Goal: Transaction & Acquisition: Purchase product/service

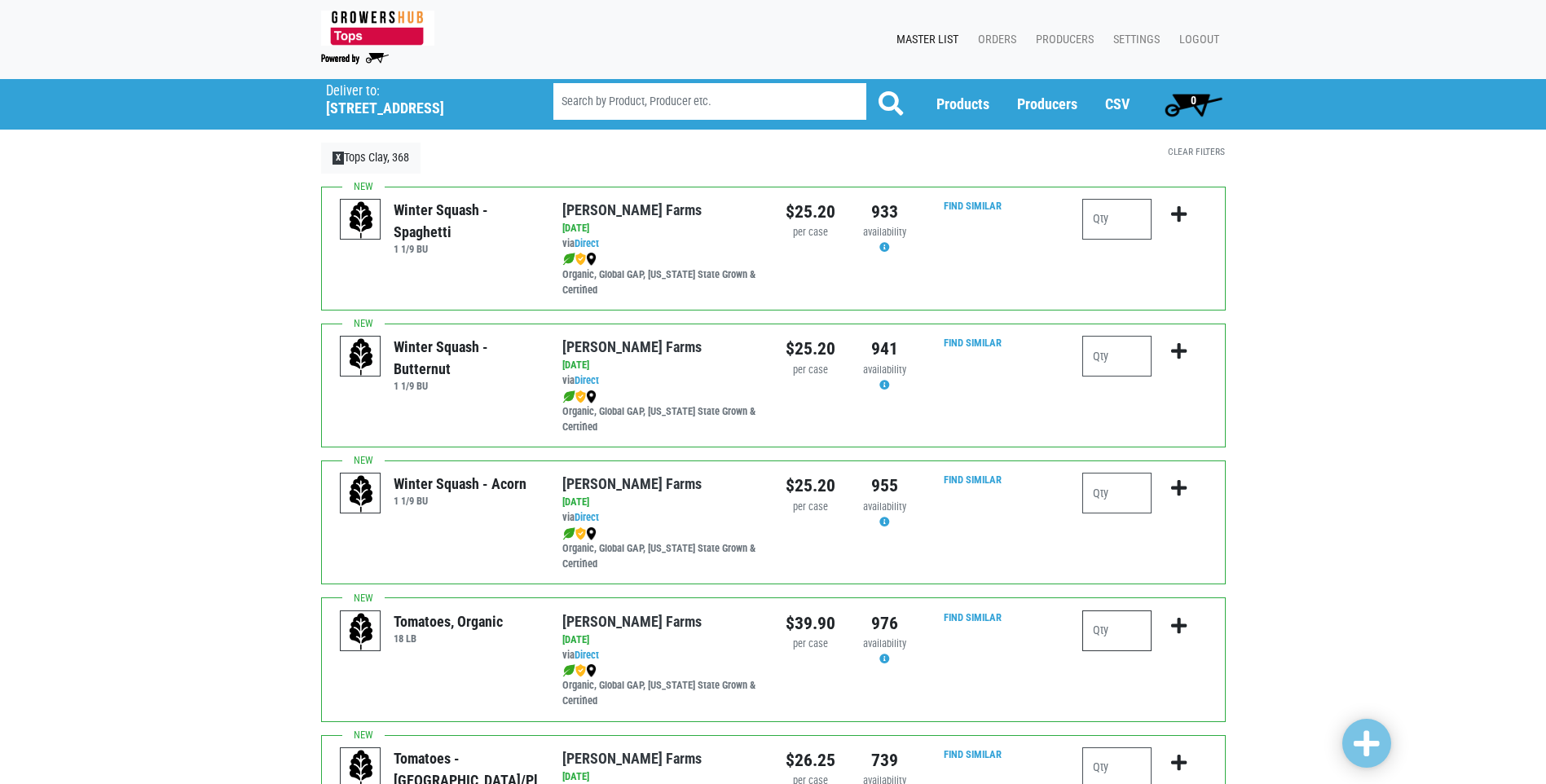
click at [1116, 622] on input "number" at bounding box center [1117, 630] width 70 height 40
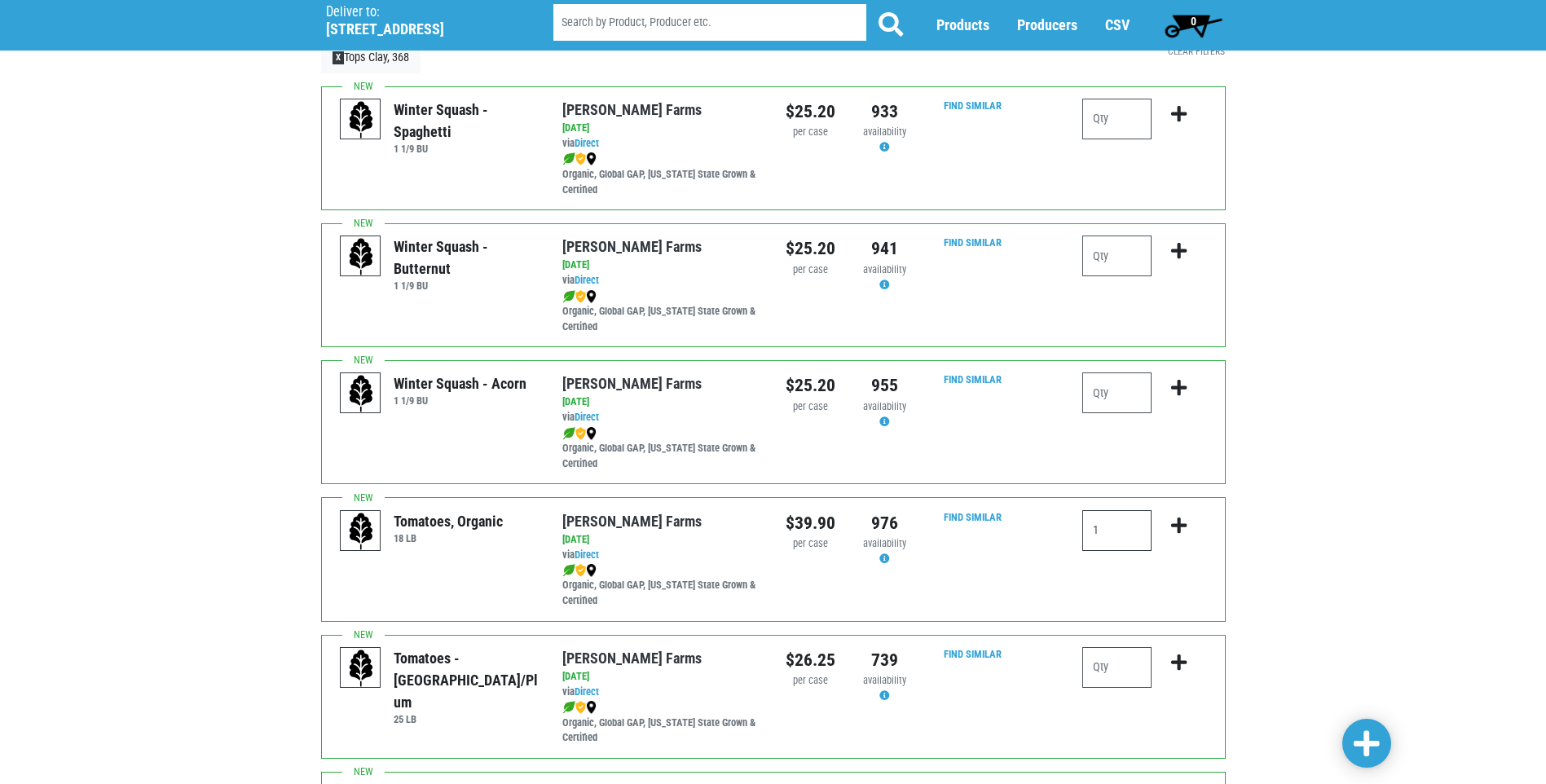
scroll to position [326, 0]
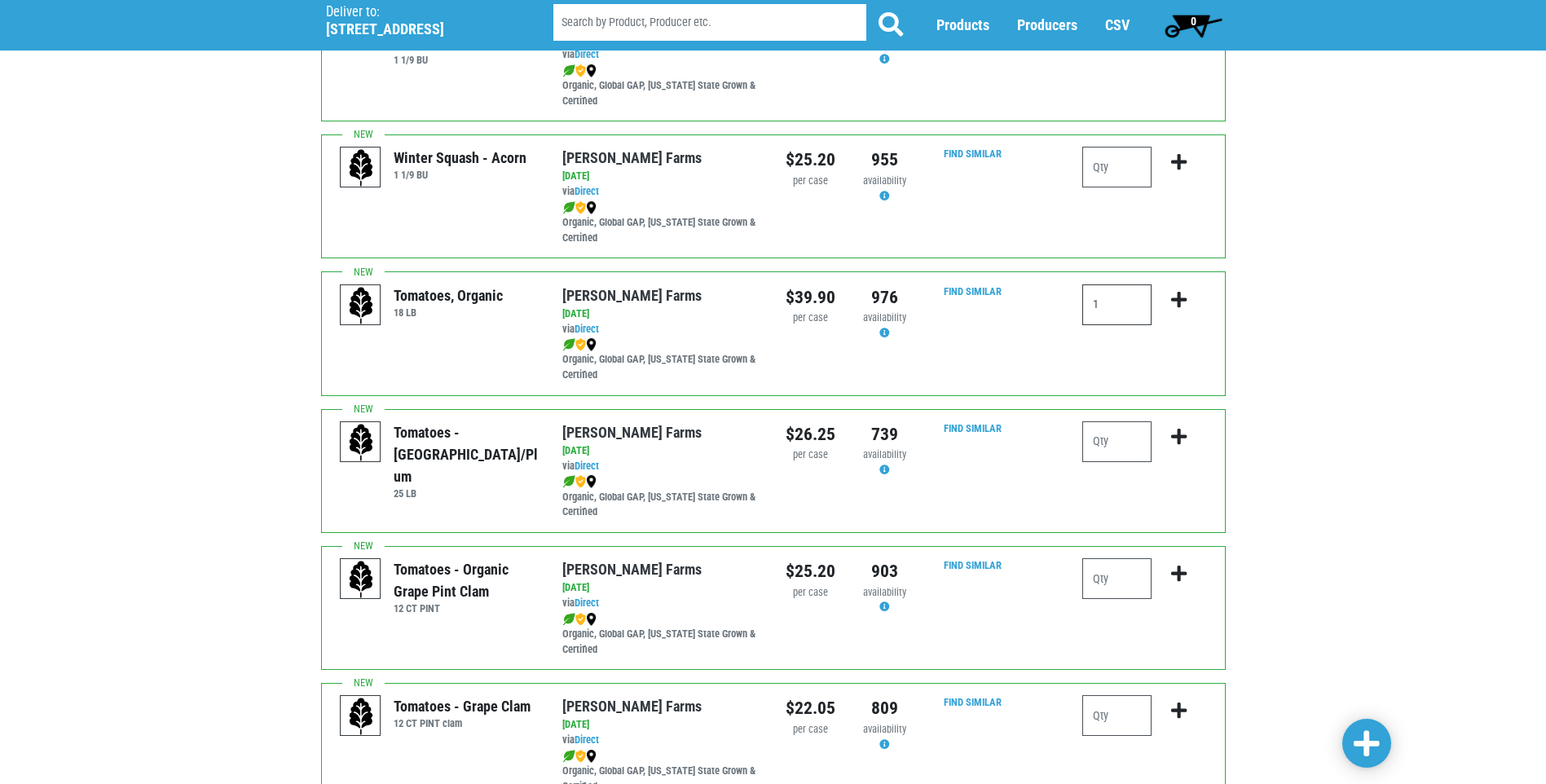
type input "1"
click at [1139, 586] on input "number" at bounding box center [1117, 578] width 70 height 40
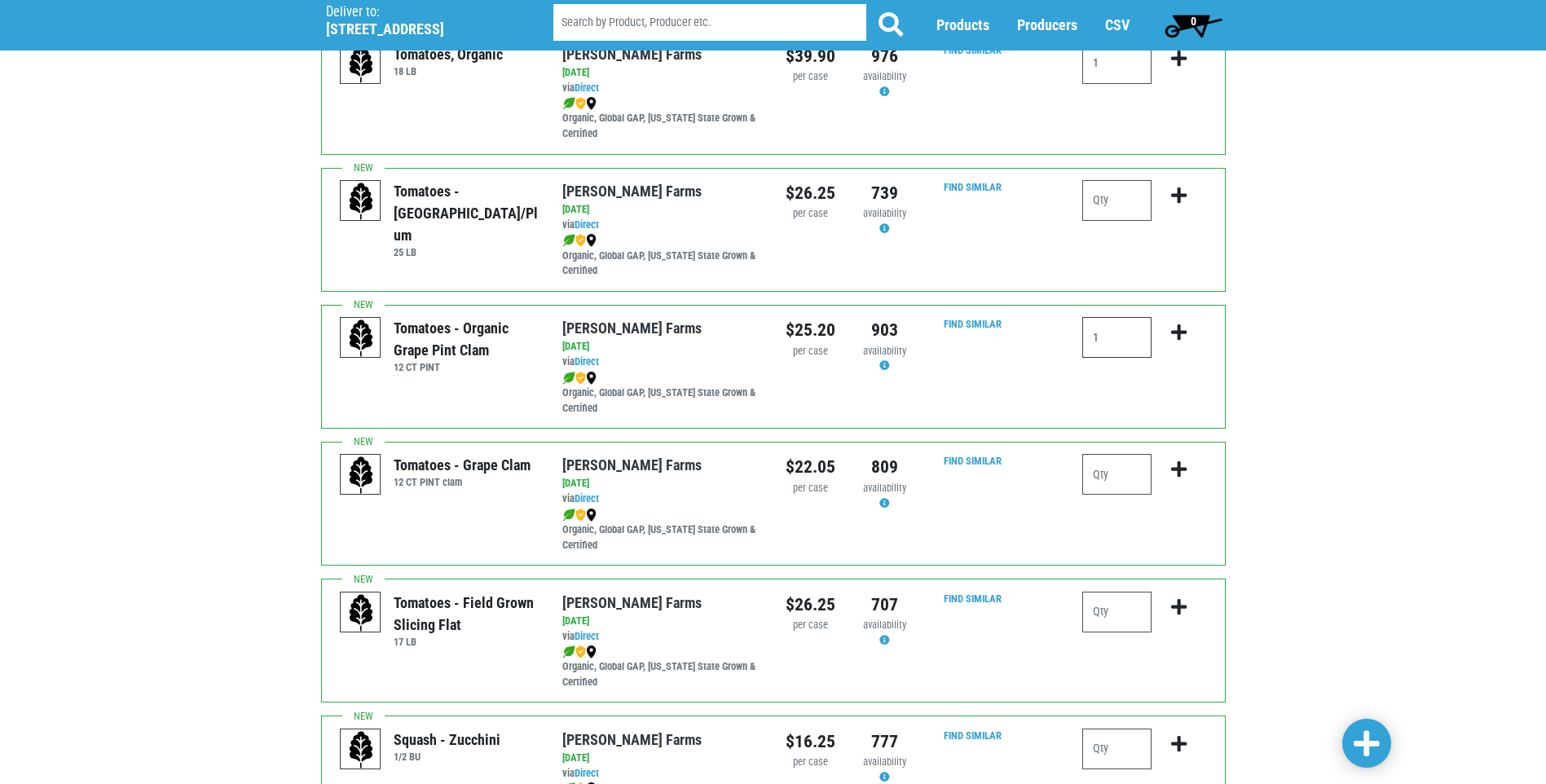
scroll to position [571, 0]
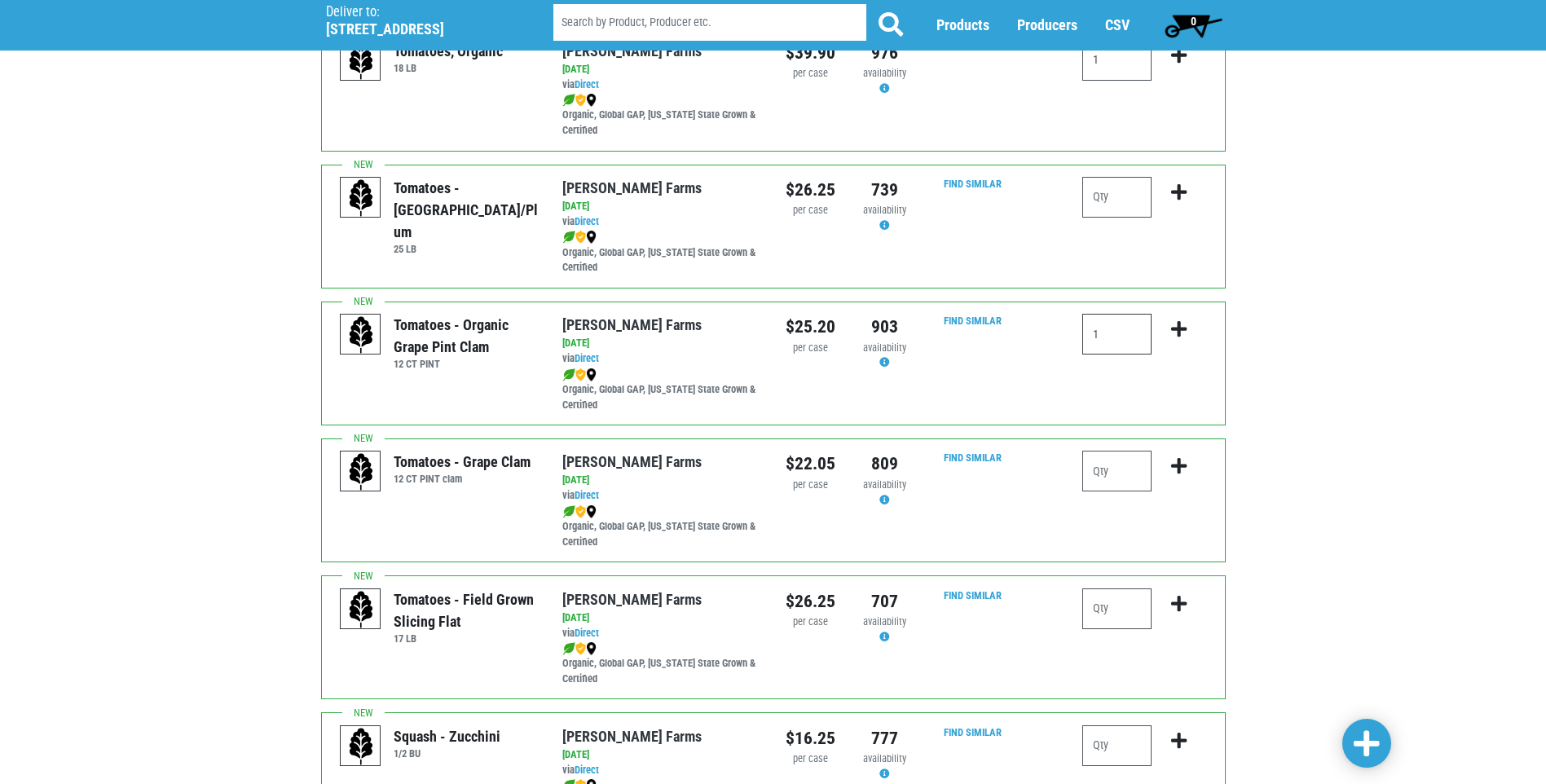
type input "1"
click at [1102, 477] on input "number" at bounding box center [1117, 470] width 70 height 40
type input "8"
click at [1109, 588] on input "number" at bounding box center [1117, 608] width 70 height 40
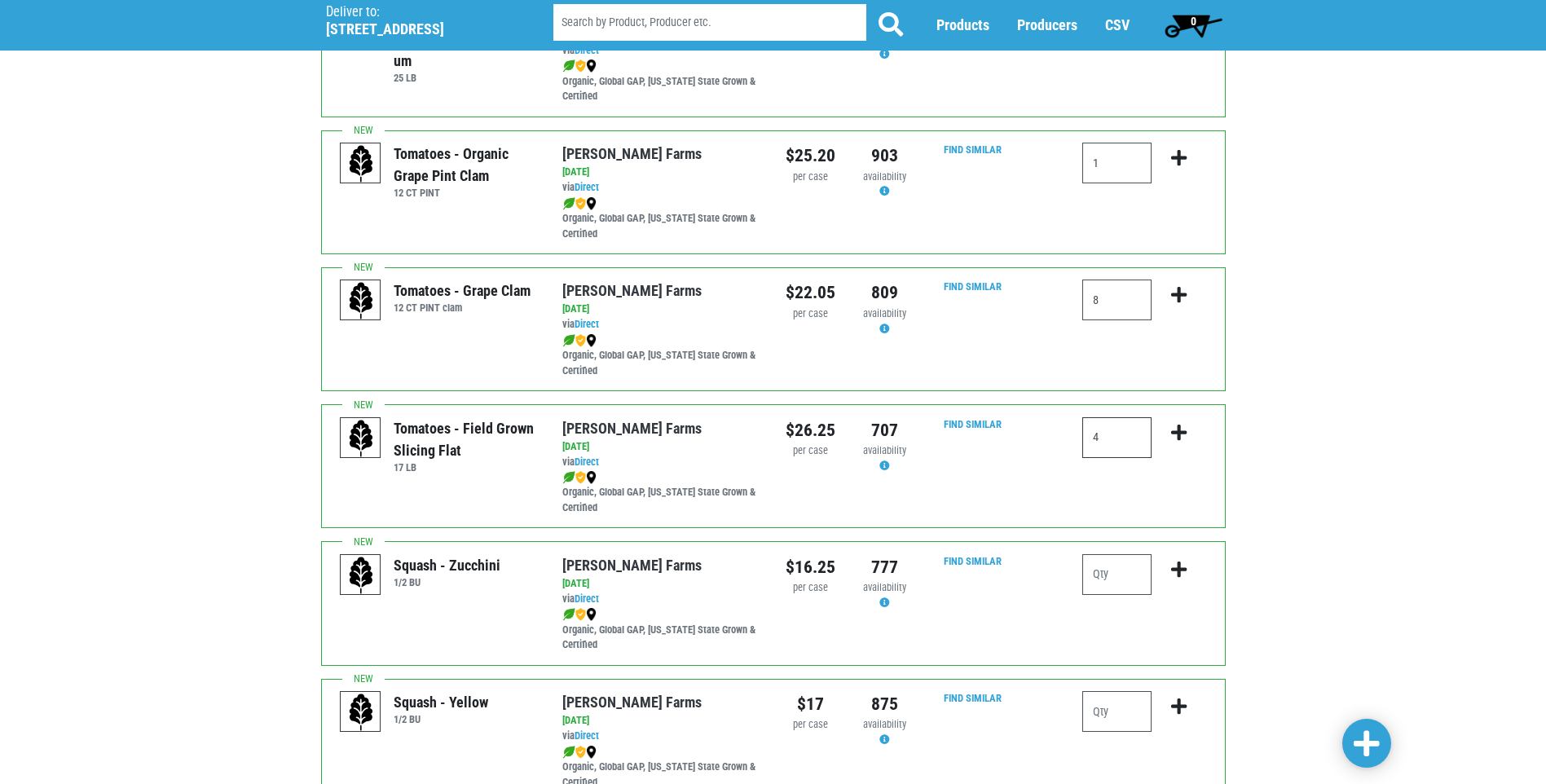
scroll to position [897, 0]
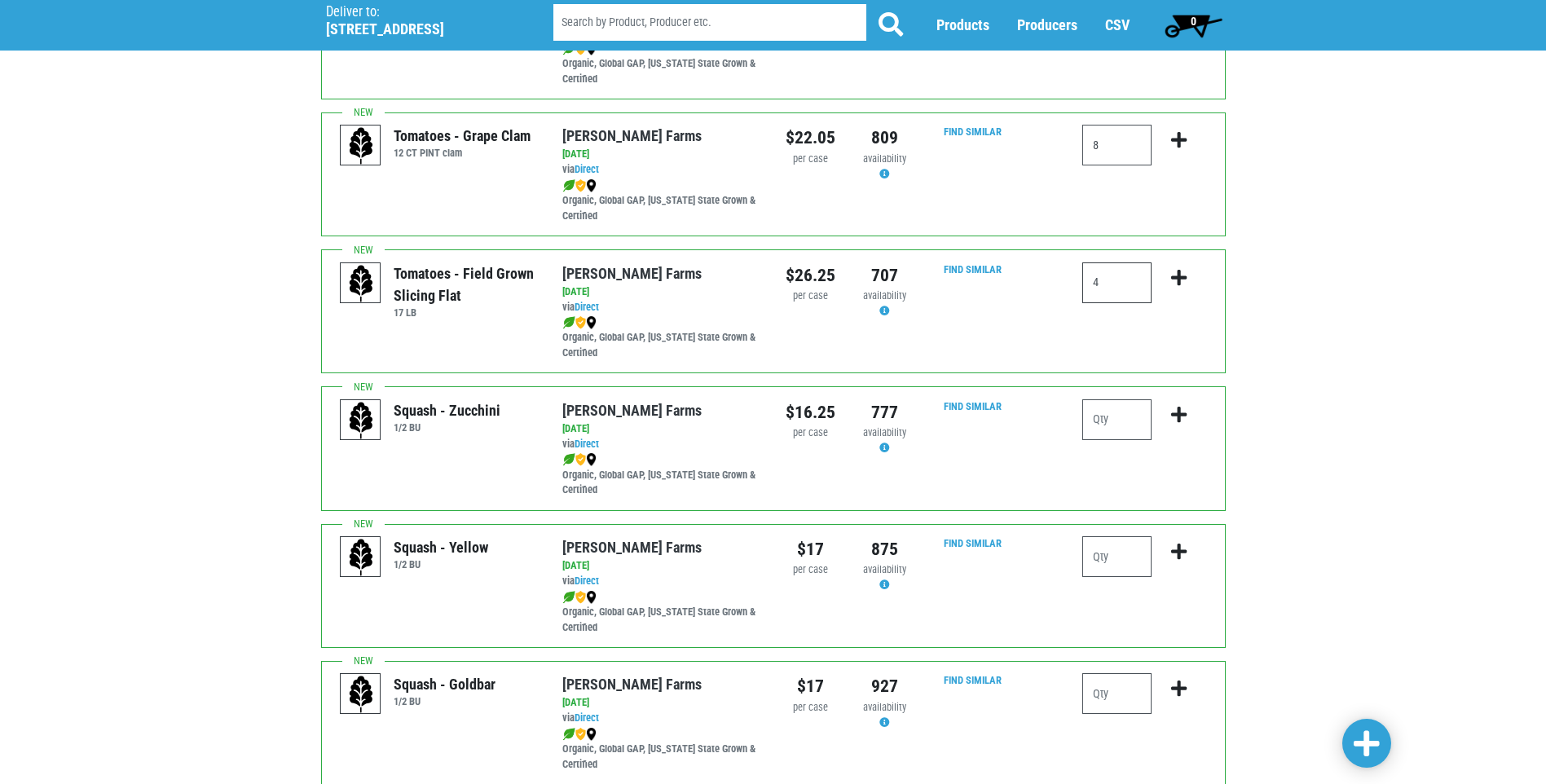
type input "4"
click at [1126, 409] on input "number" at bounding box center [1117, 419] width 70 height 40
type input "3"
click at [1126, 548] on input "number" at bounding box center [1117, 556] width 70 height 40
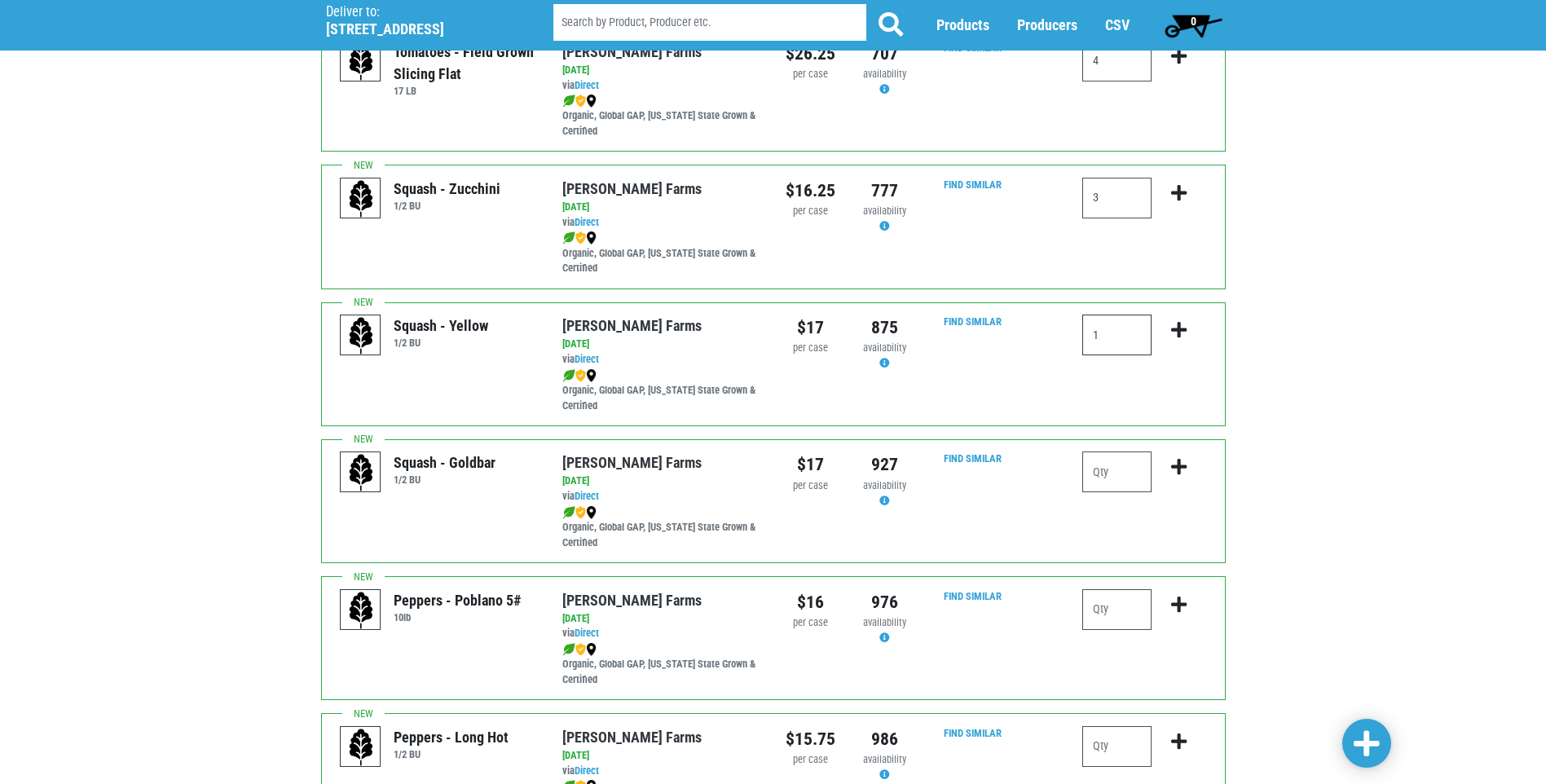
scroll to position [1222, 0]
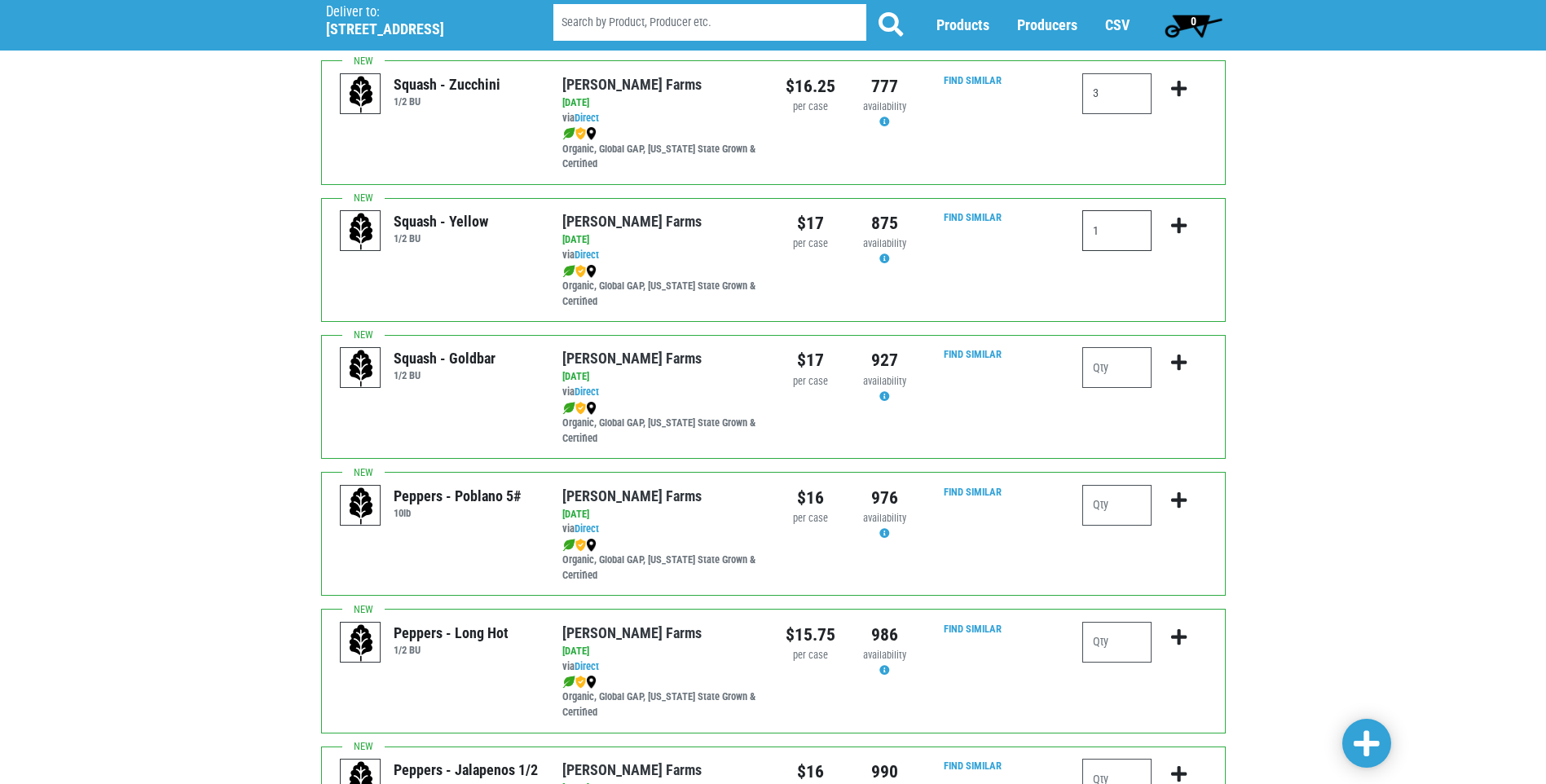
type input "1"
click at [1116, 508] on input "number" at bounding box center [1117, 505] width 70 height 40
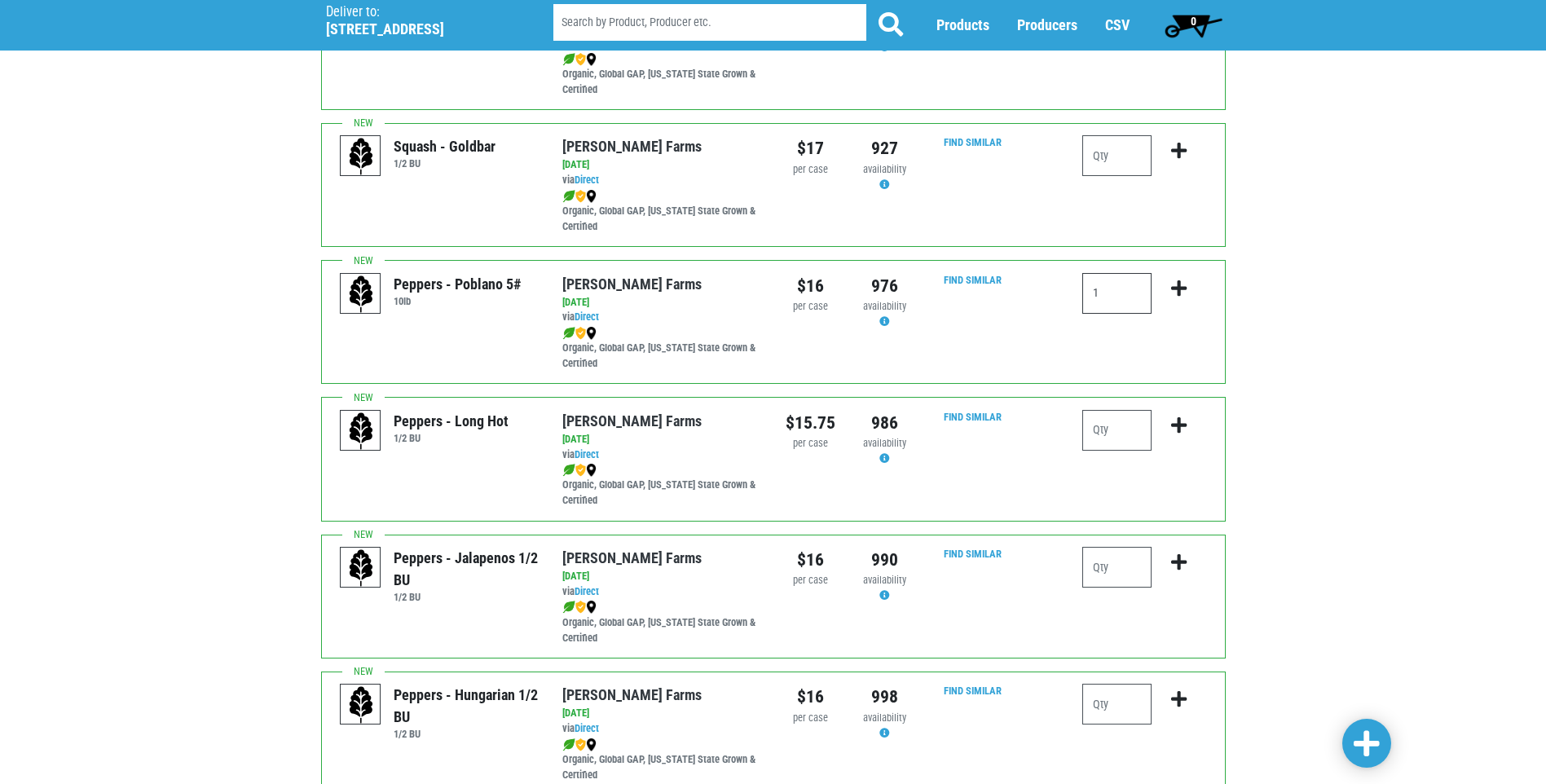
scroll to position [1548, 0]
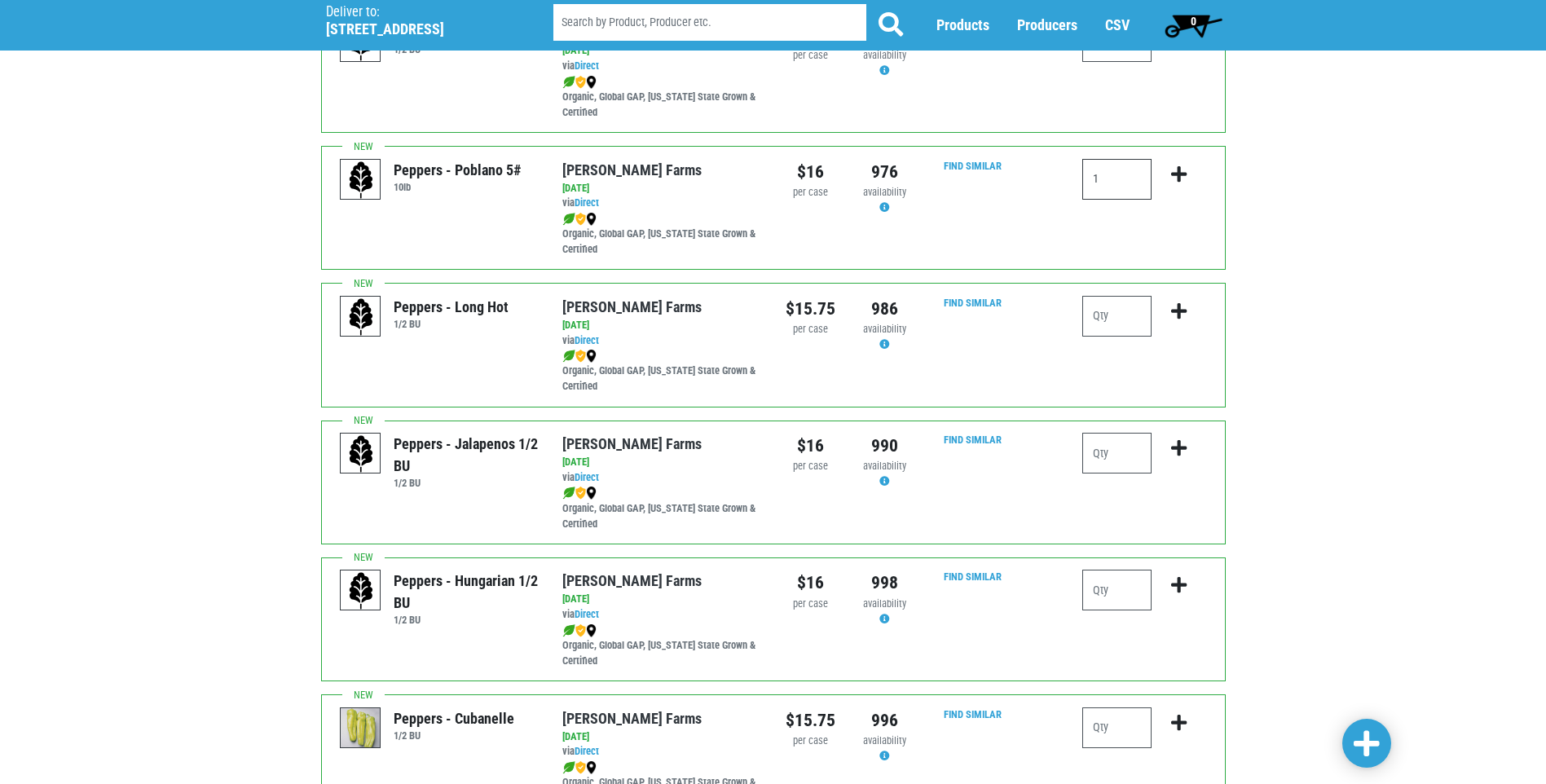
type input "1"
click at [1116, 466] on input "number" at bounding box center [1117, 452] width 70 height 40
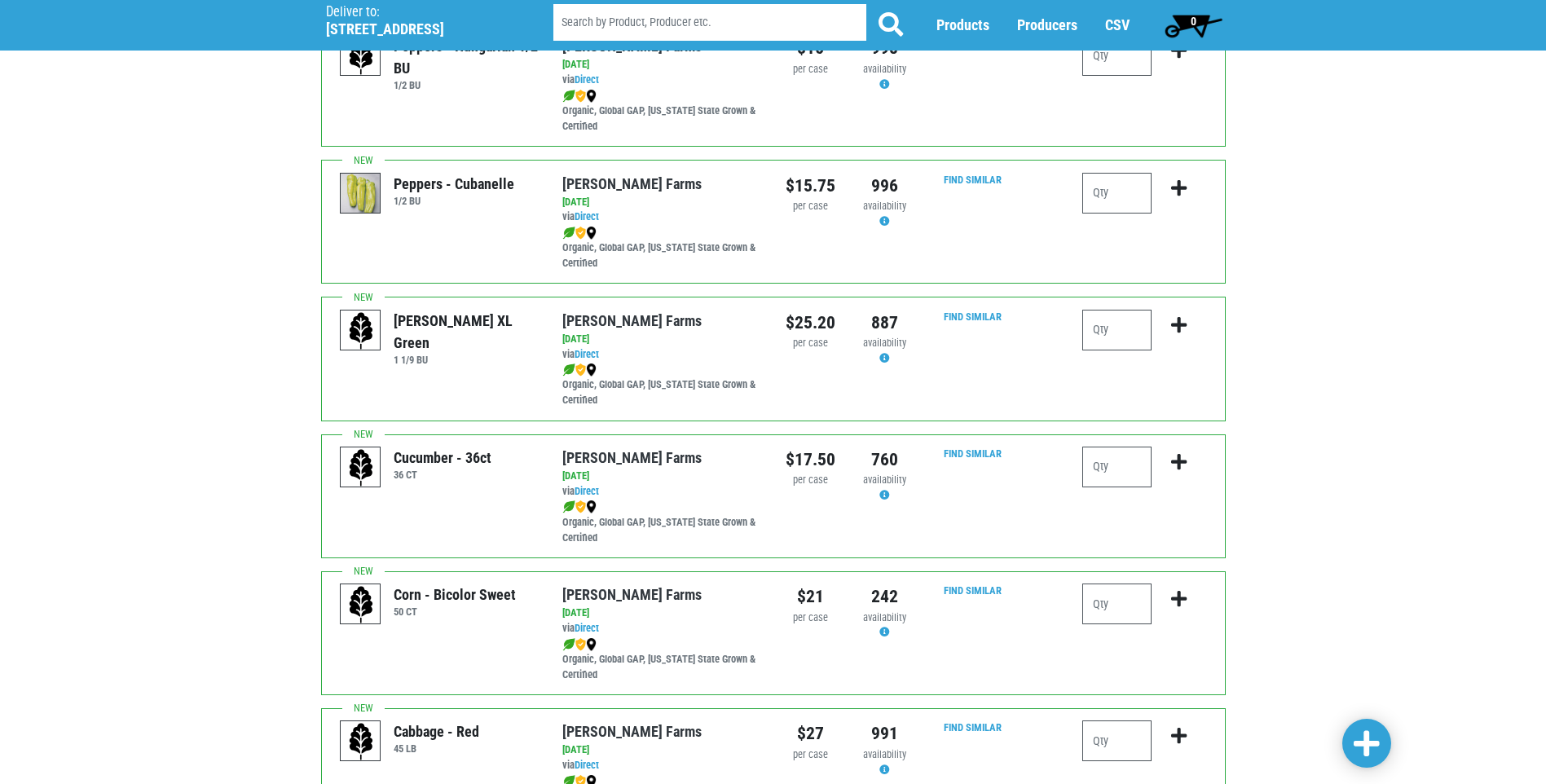
scroll to position [2119, 0]
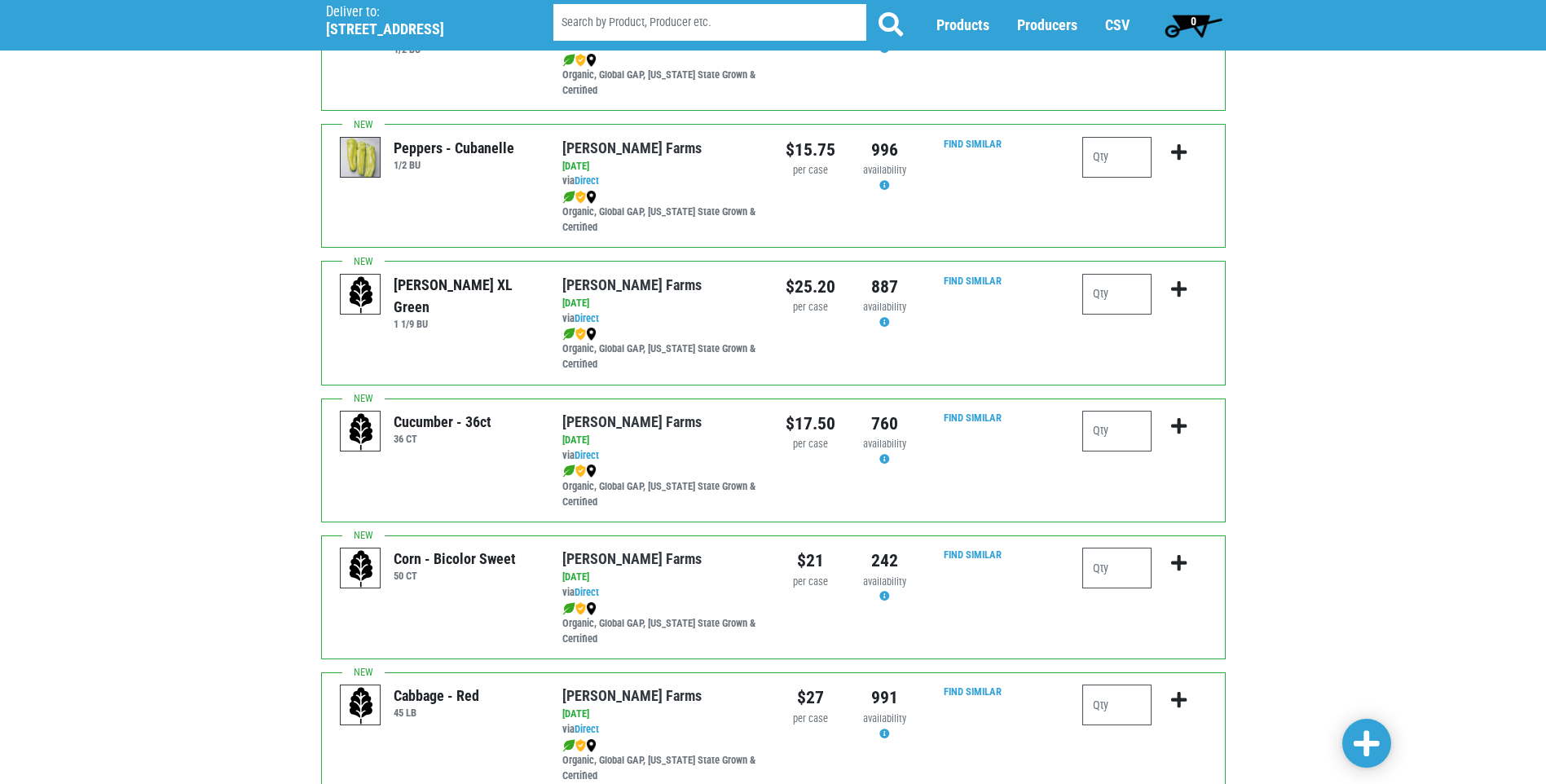
type input "1"
click at [1105, 287] on input "number" at bounding box center [1117, 293] width 70 height 40
type input "3"
click at [1107, 433] on input "number" at bounding box center [1117, 431] width 70 height 40
type input "2"
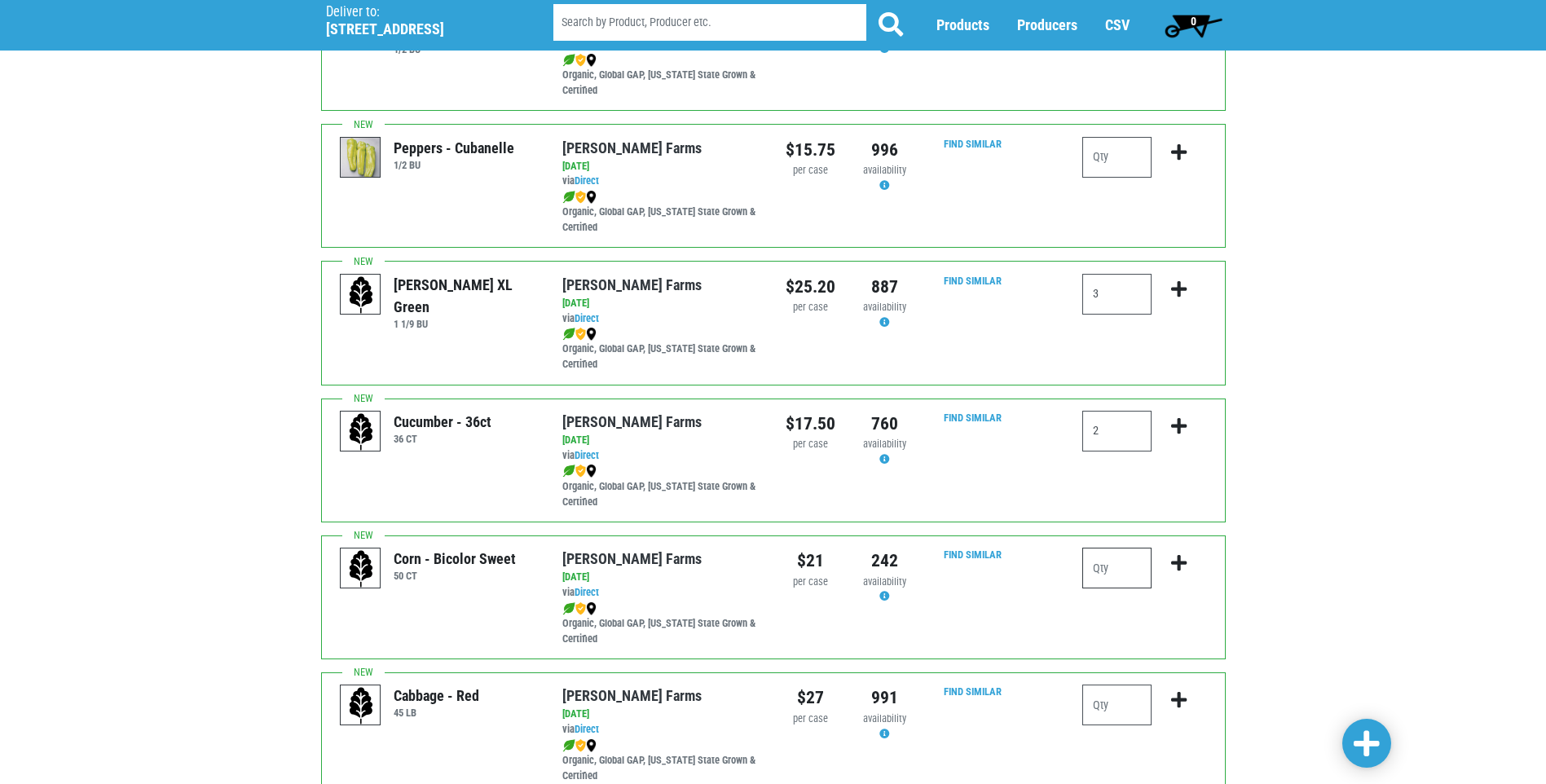
click at [1106, 571] on input "number" at bounding box center [1117, 567] width 70 height 40
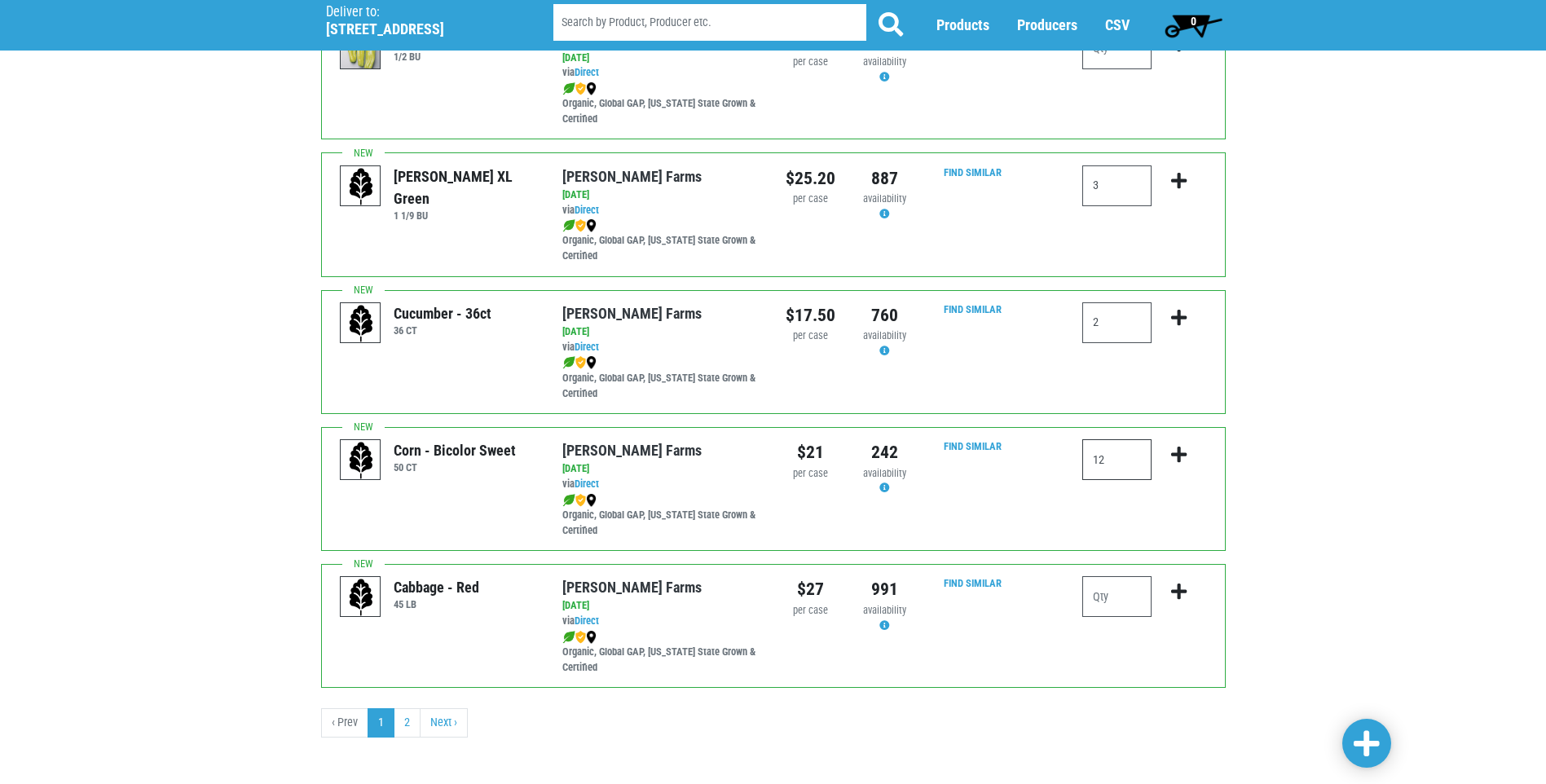
scroll to position [2234, 0]
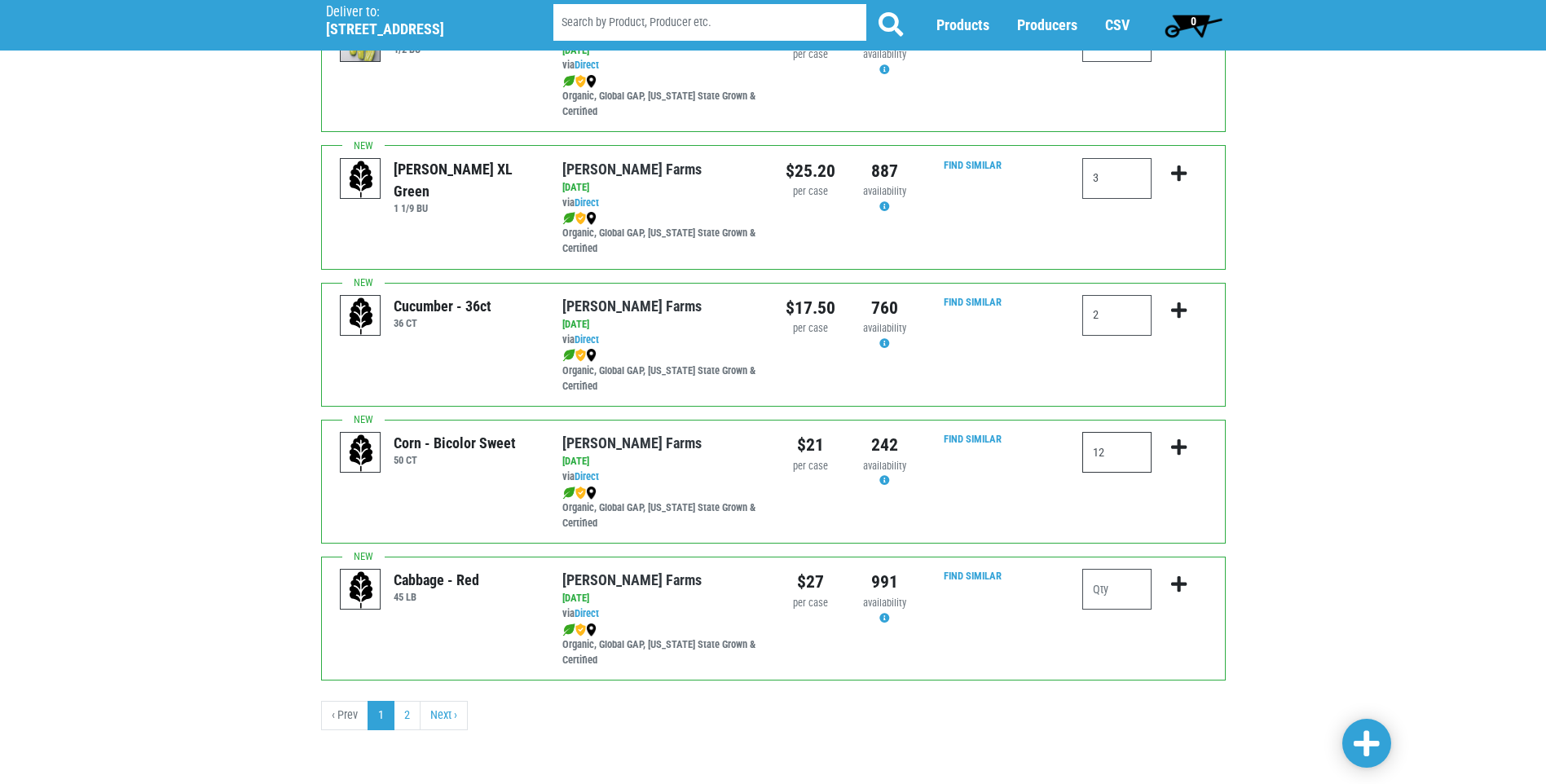
type input "12"
click at [1369, 743] on span at bounding box center [1366, 744] width 26 height 29
click at [1371, 740] on span at bounding box center [1366, 744] width 26 height 29
click at [1175, 443] on icon "submit" at bounding box center [1179, 447] width 15 height 18
click at [1175, 309] on icon "submit" at bounding box center [1179, 310] width 15 height 18
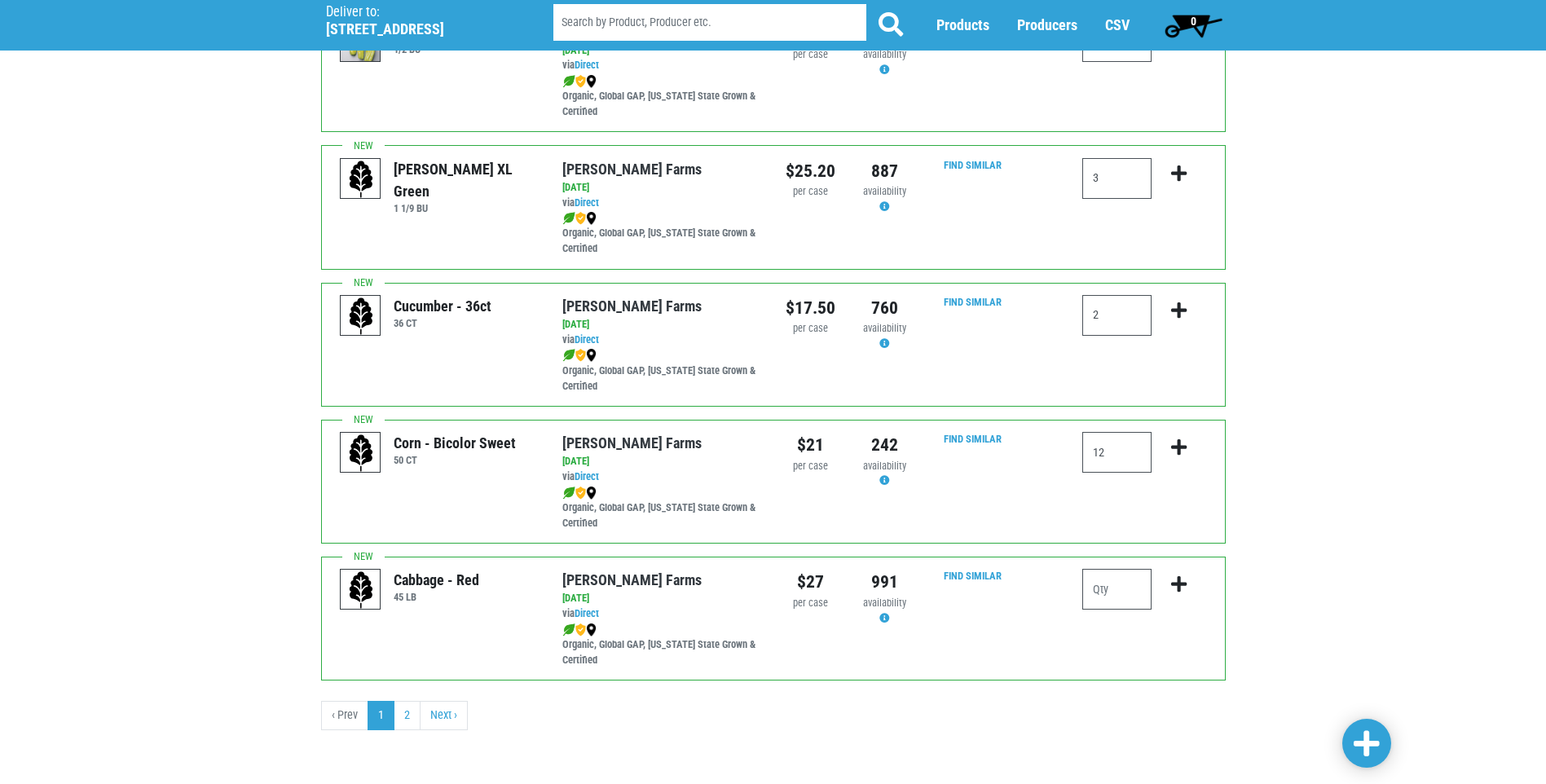
click at [1365, 743] on span at bounding box center [1366, 744] width 26 height 29
click at [416, 722] on link "2" at bounding box center [407, 715] width 27 height 29
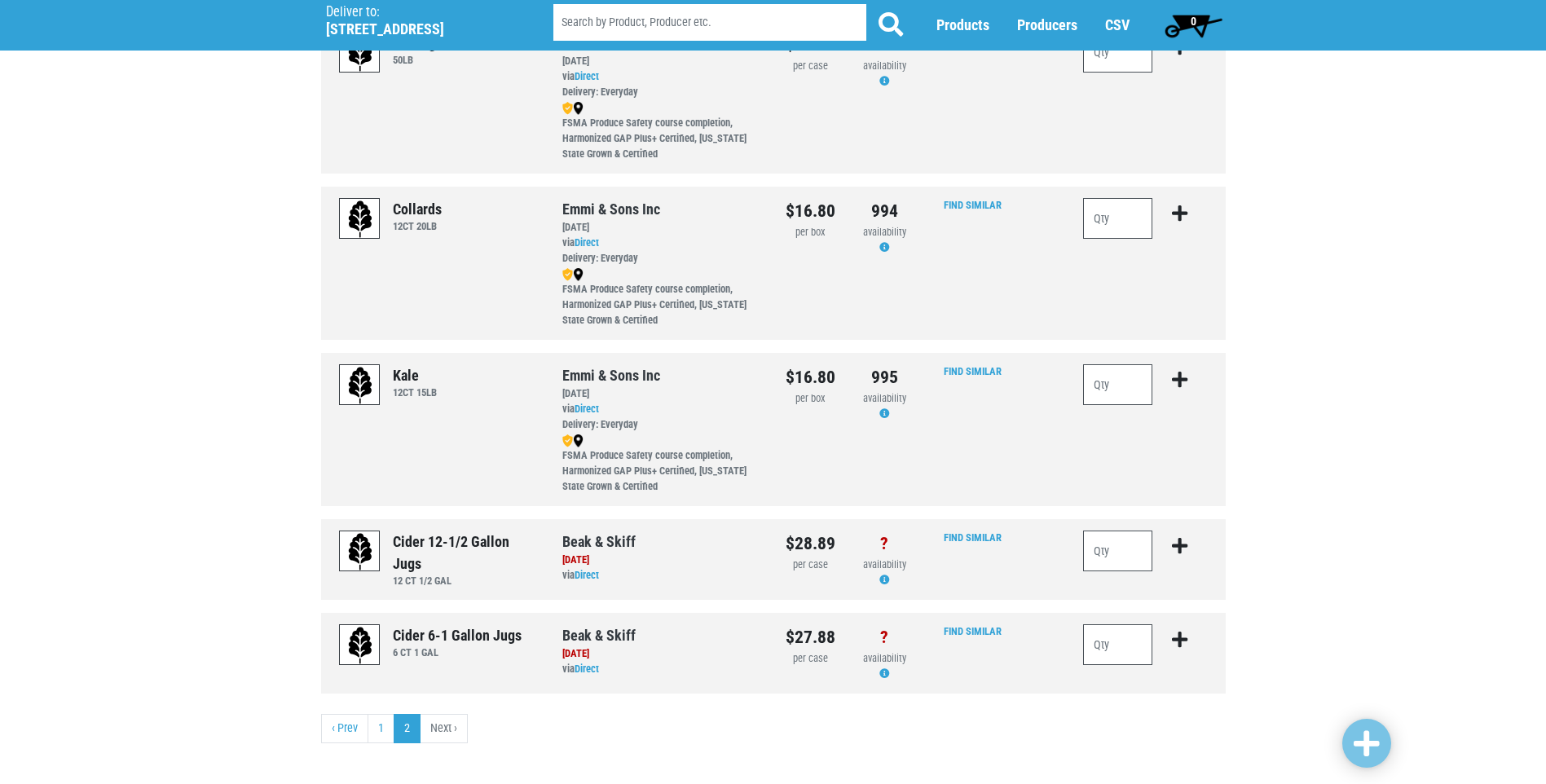
scroll to position [482, 0]
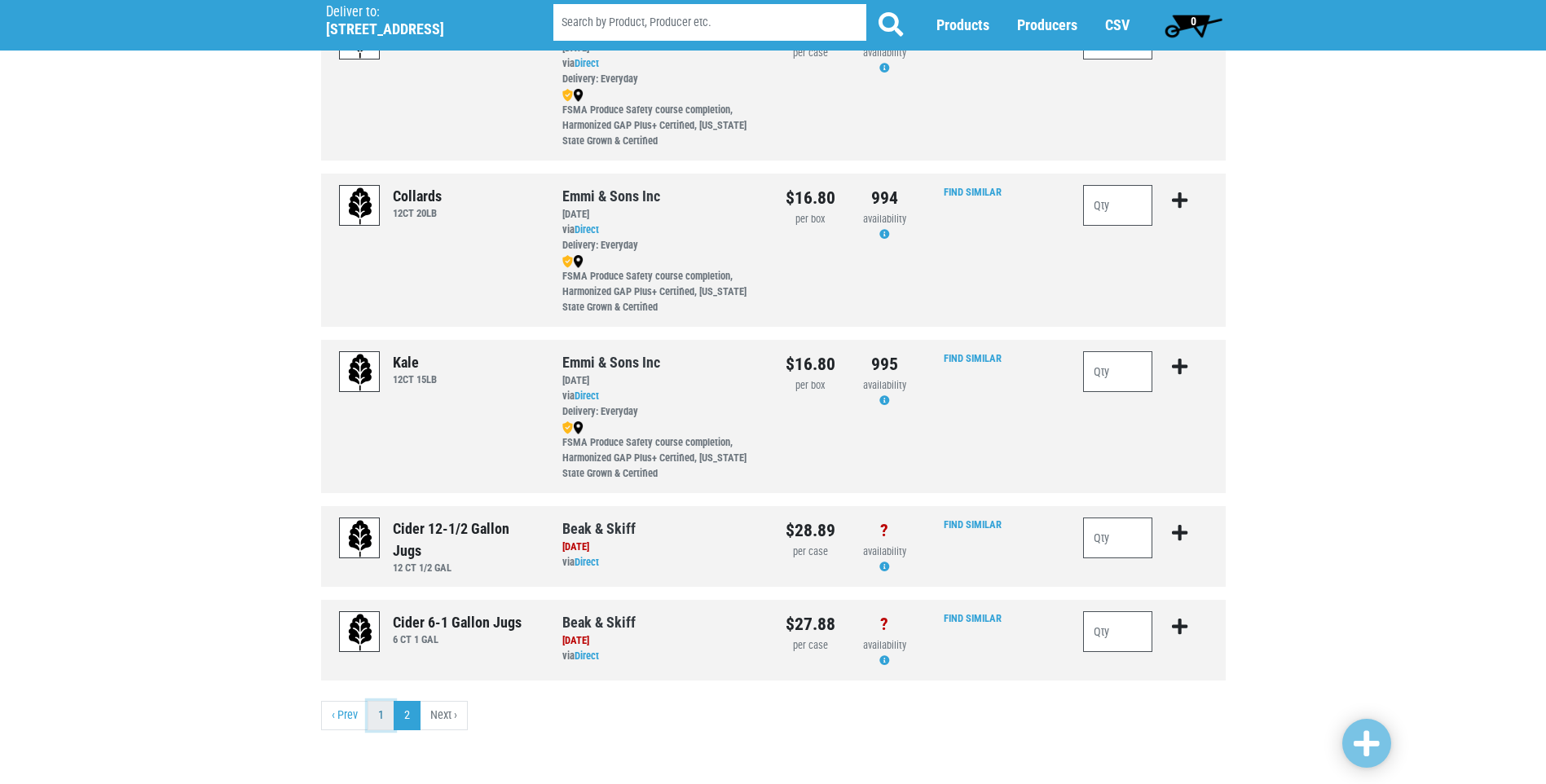
click at [379, 726] on link "1" at bounding box center [381, 715] width 27 height 29
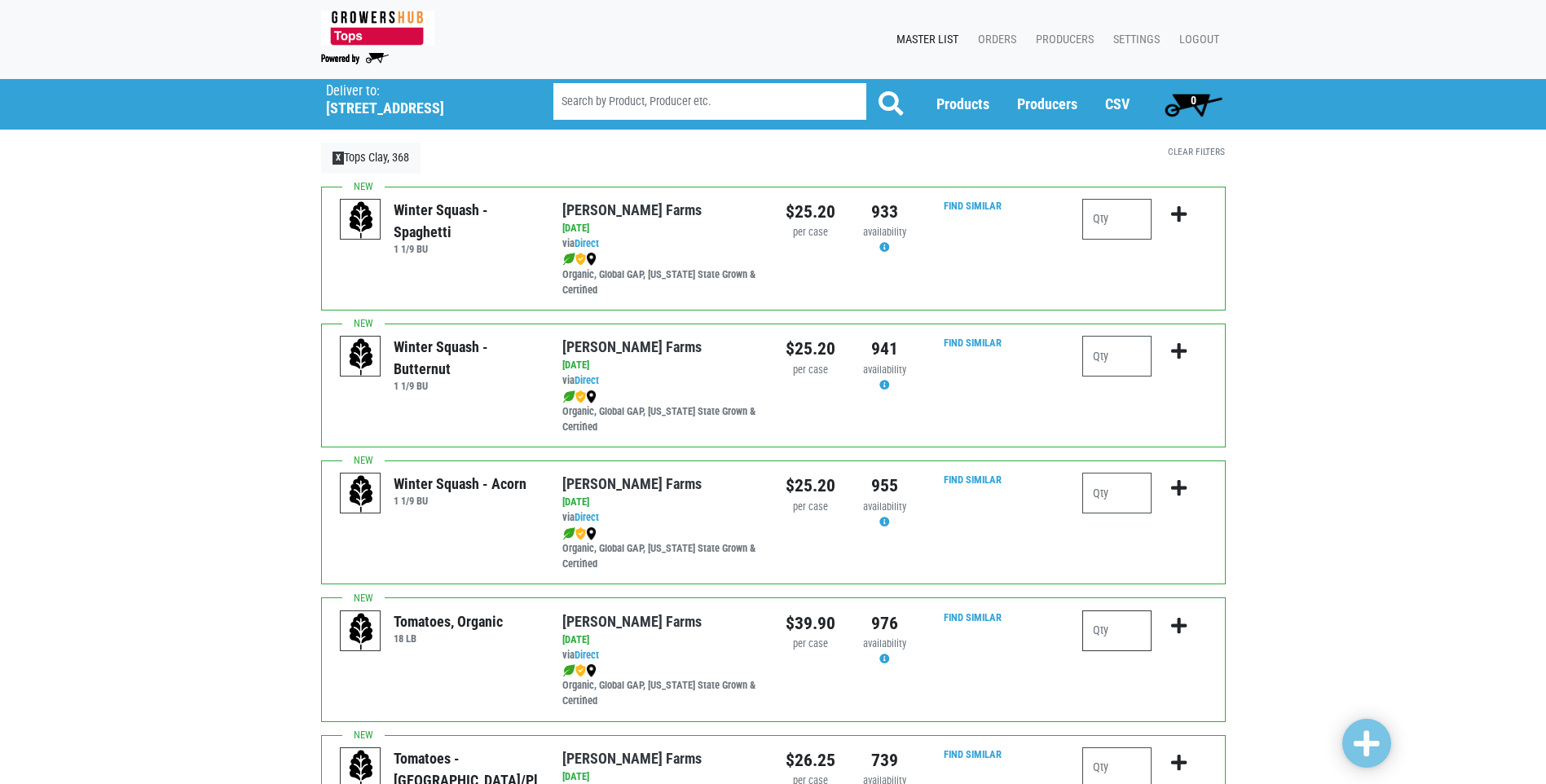
click at [1118, 637] on input "number" at bounding box center [1117, 630] width 70 height 40
type input "1"
drag, startPoint x: 1334, startPoint y: 743, endPoint x: 1349, endPoint y: 744, distance: 15.0
click at [1353, 744] on link at bounding box center [1366, 743] width 49 height 49
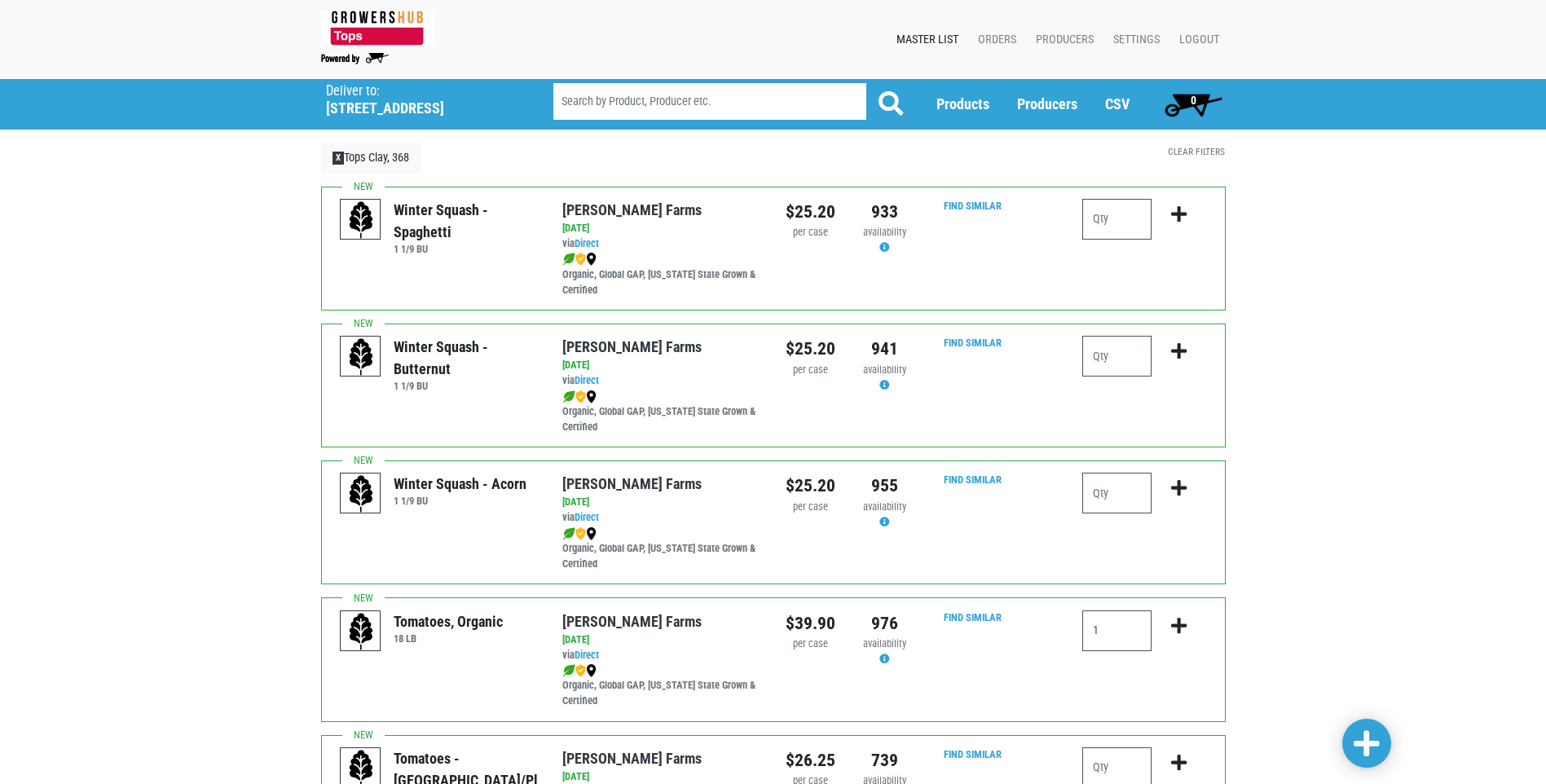
click at [1356, 753] on span at bounding box center [1366, 744] width 26 height 29
click at [1101, 634] on input "number" at bounding box center [1117, 630] width 70 height 40
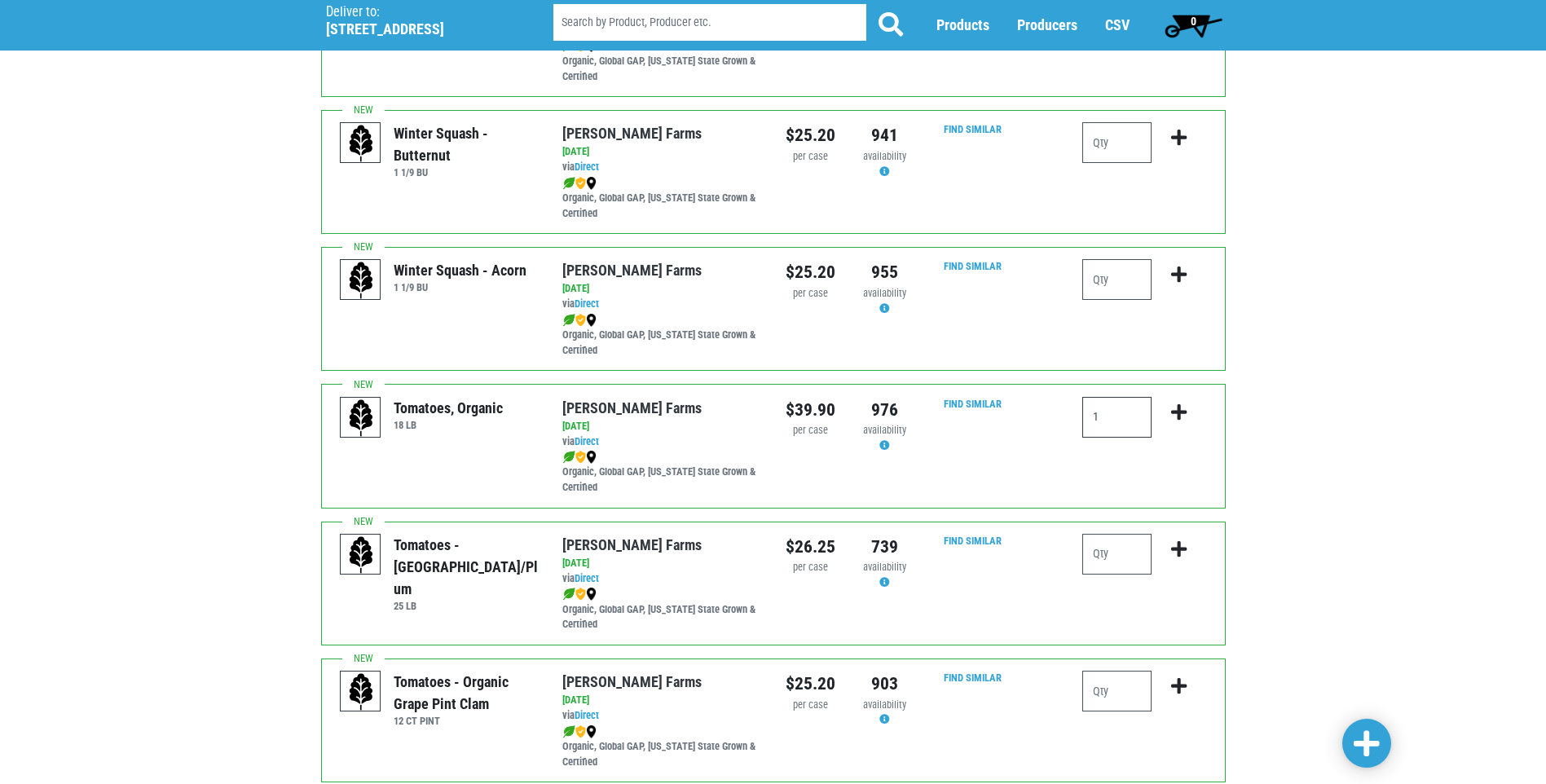
scroll to position [244, 0]
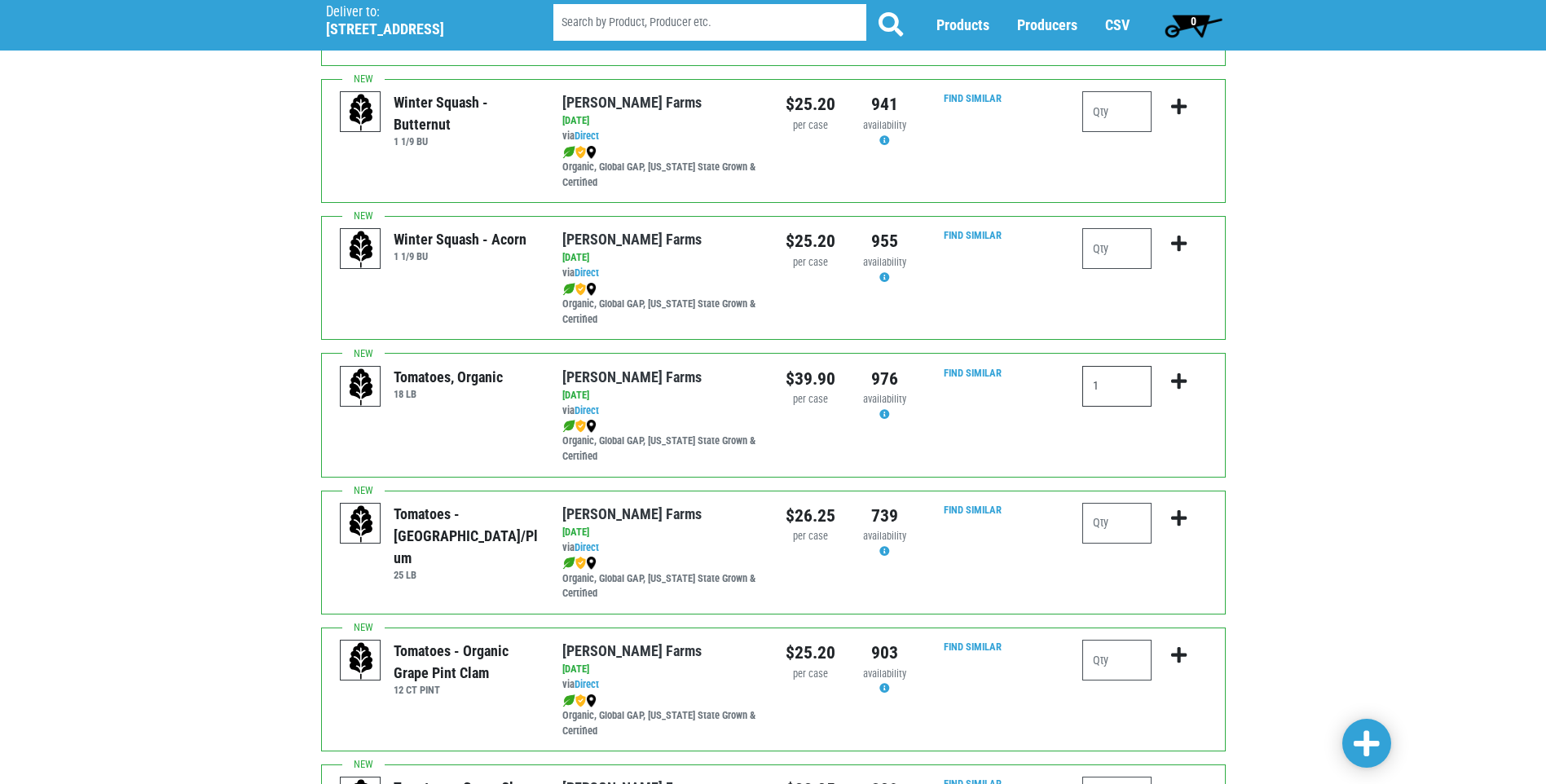
type input "1"
click at [1114, 519] on input "number" at bounding box center [1117, 523] width 70 height 40
type input "1"
click at [1150, 660] on input "number" at bounding box center [1117, 659] width 70 height 40
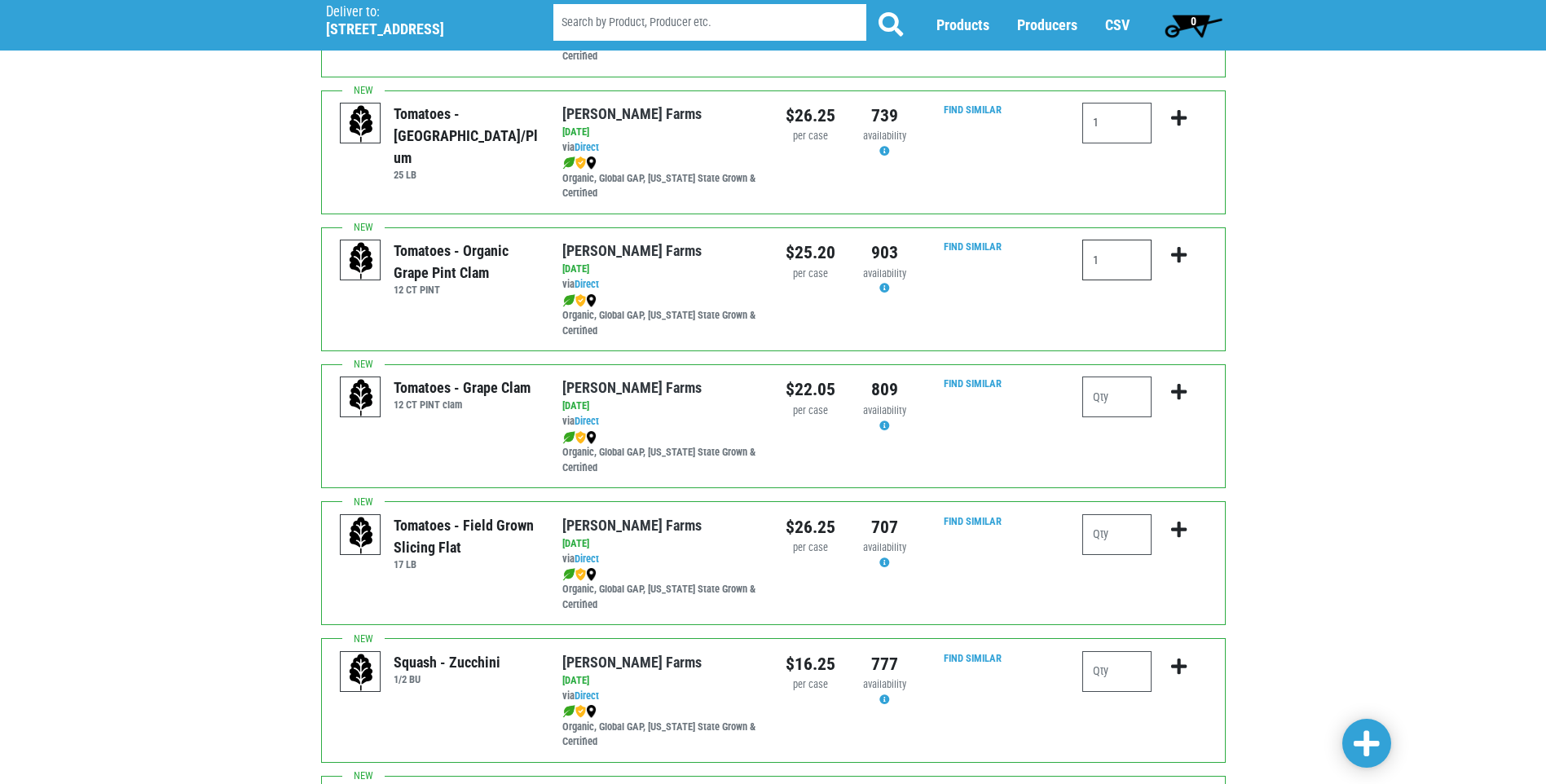
scroll to position [652, 0]
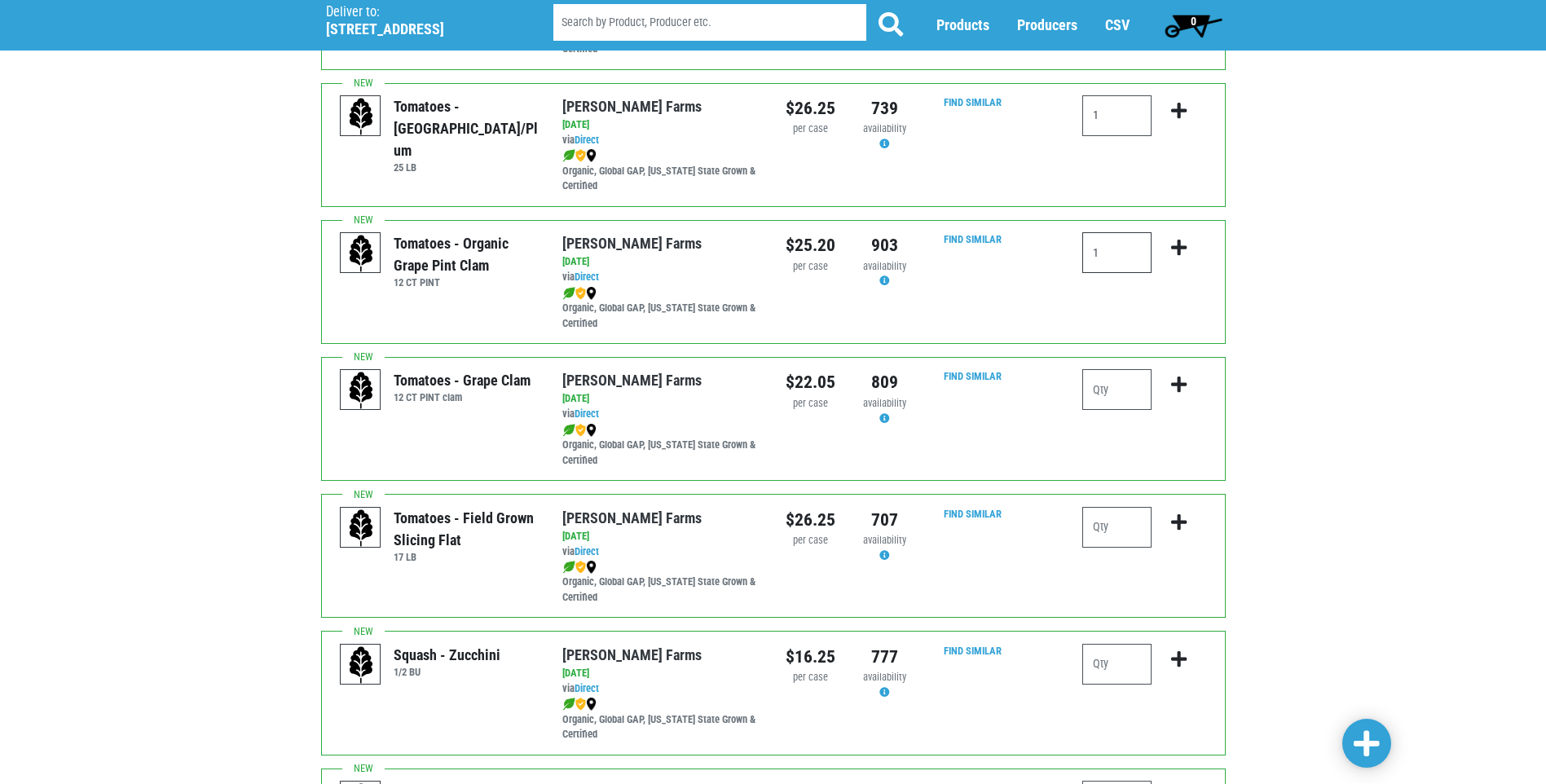
type input "1"
click at [1109, 375] on input "number" at bounding box center [1117, 389] width 70 height 40
type input "8"
click at [1126, 536] on input "number" at bounding box center [1117, 527] width 70 height 40
type input "4"
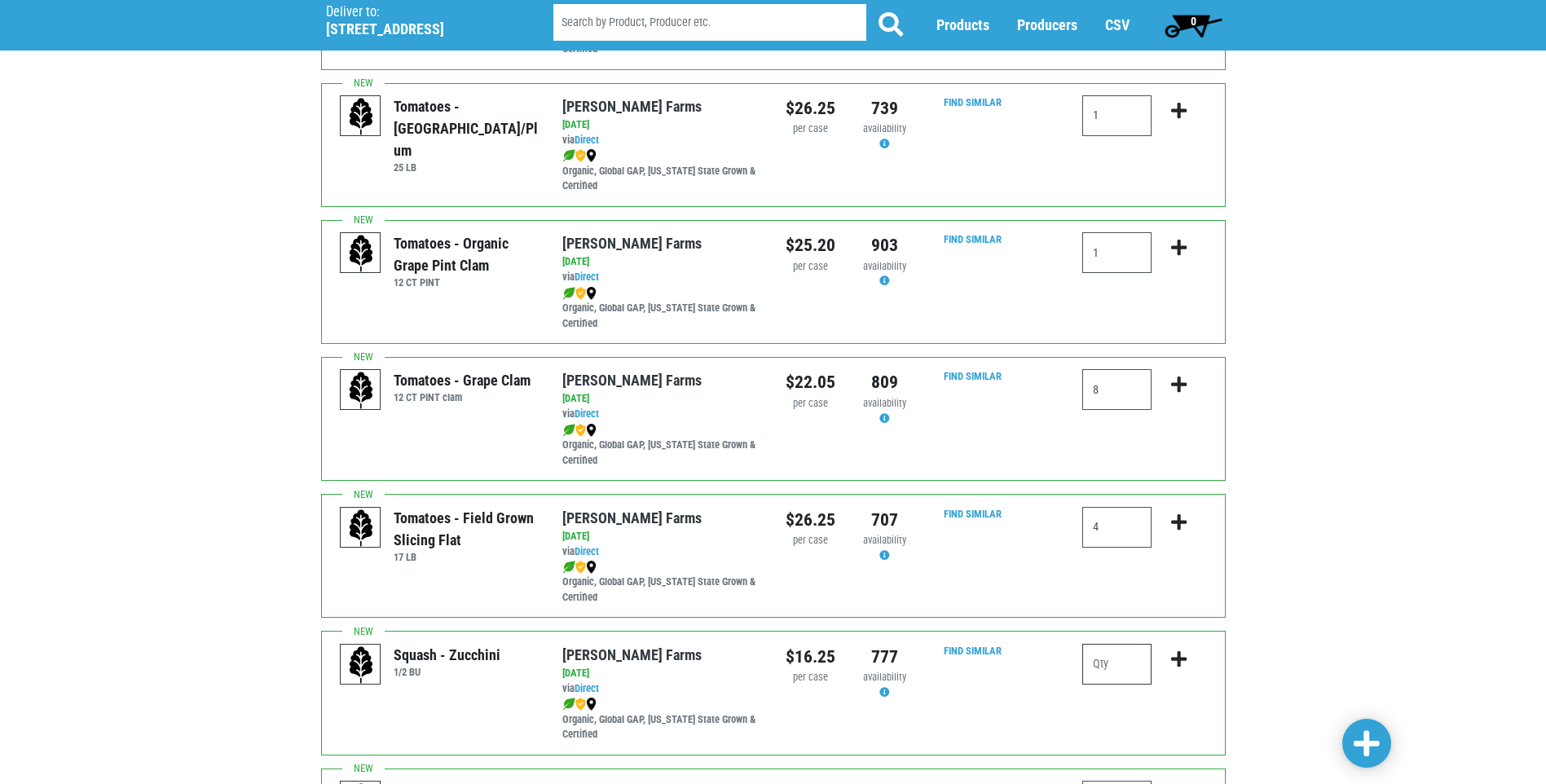
click at [1122, 656] on input "number" at bounding box center [1117, 664] width 70 height 40
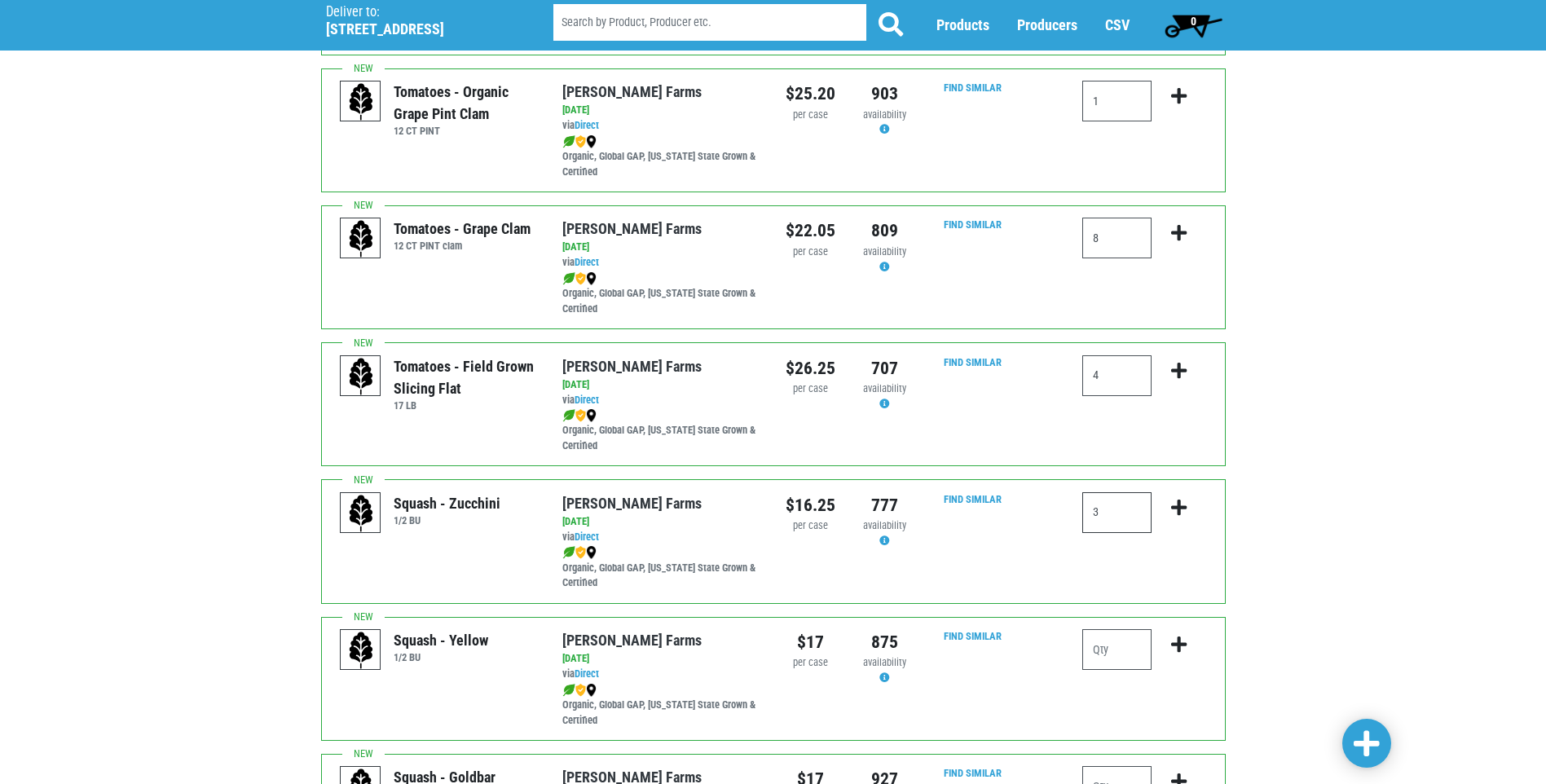
scroll to position [897, 0]
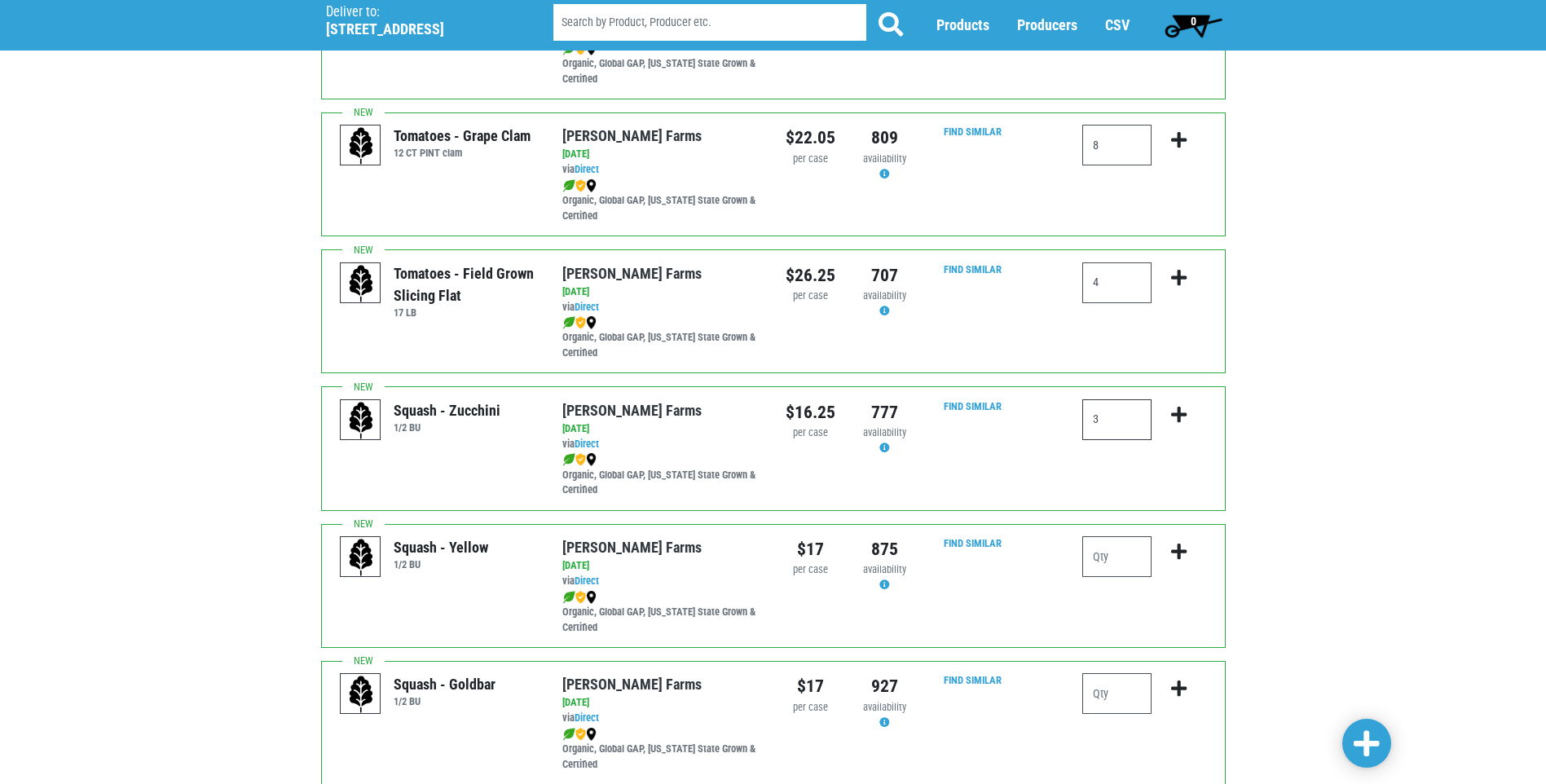
type input "3"
click at [1119, 554] on input "number" at bounding box center [1117, 556] width 70 height 40
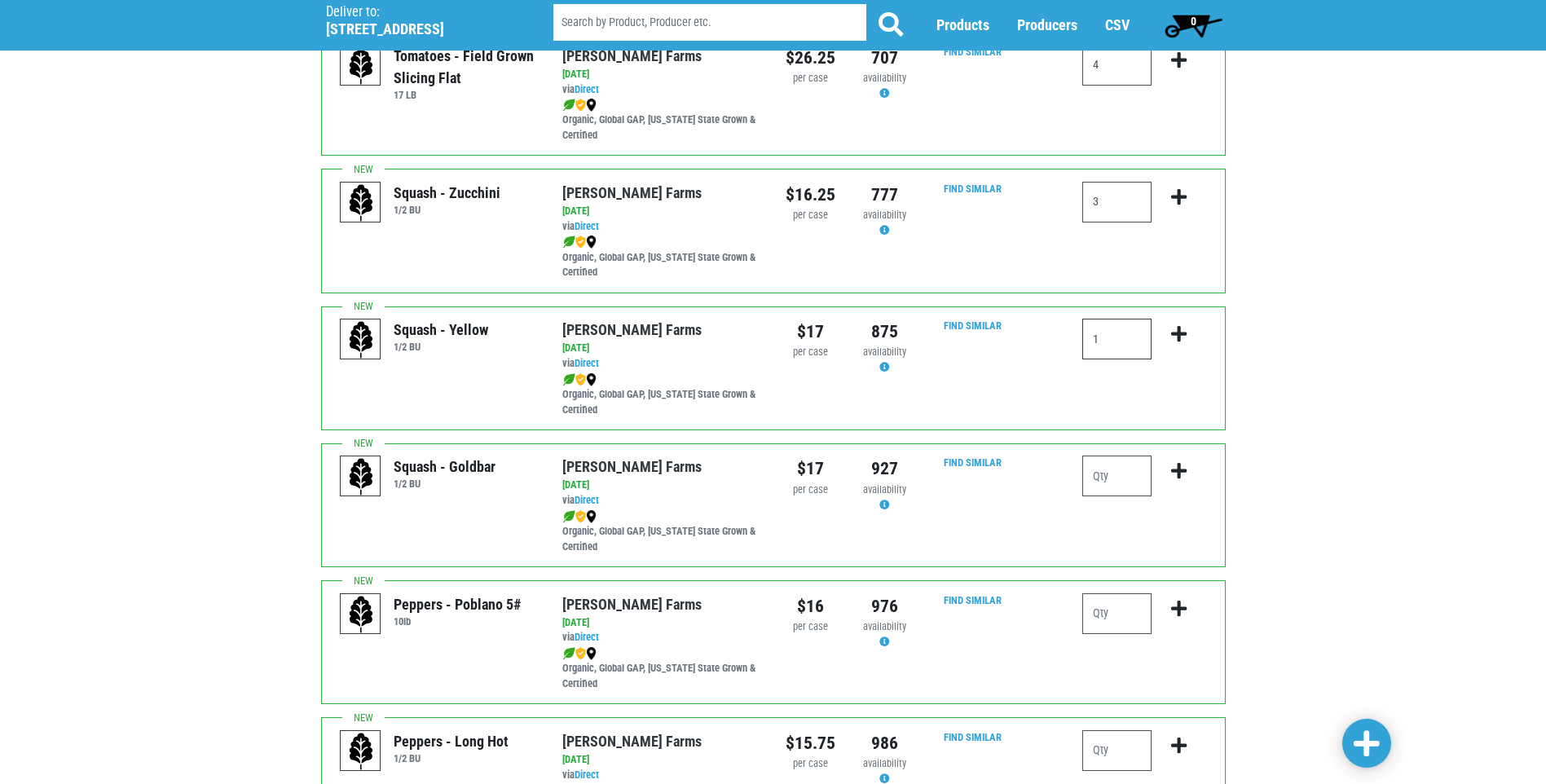
scroll to position [1141, 0]
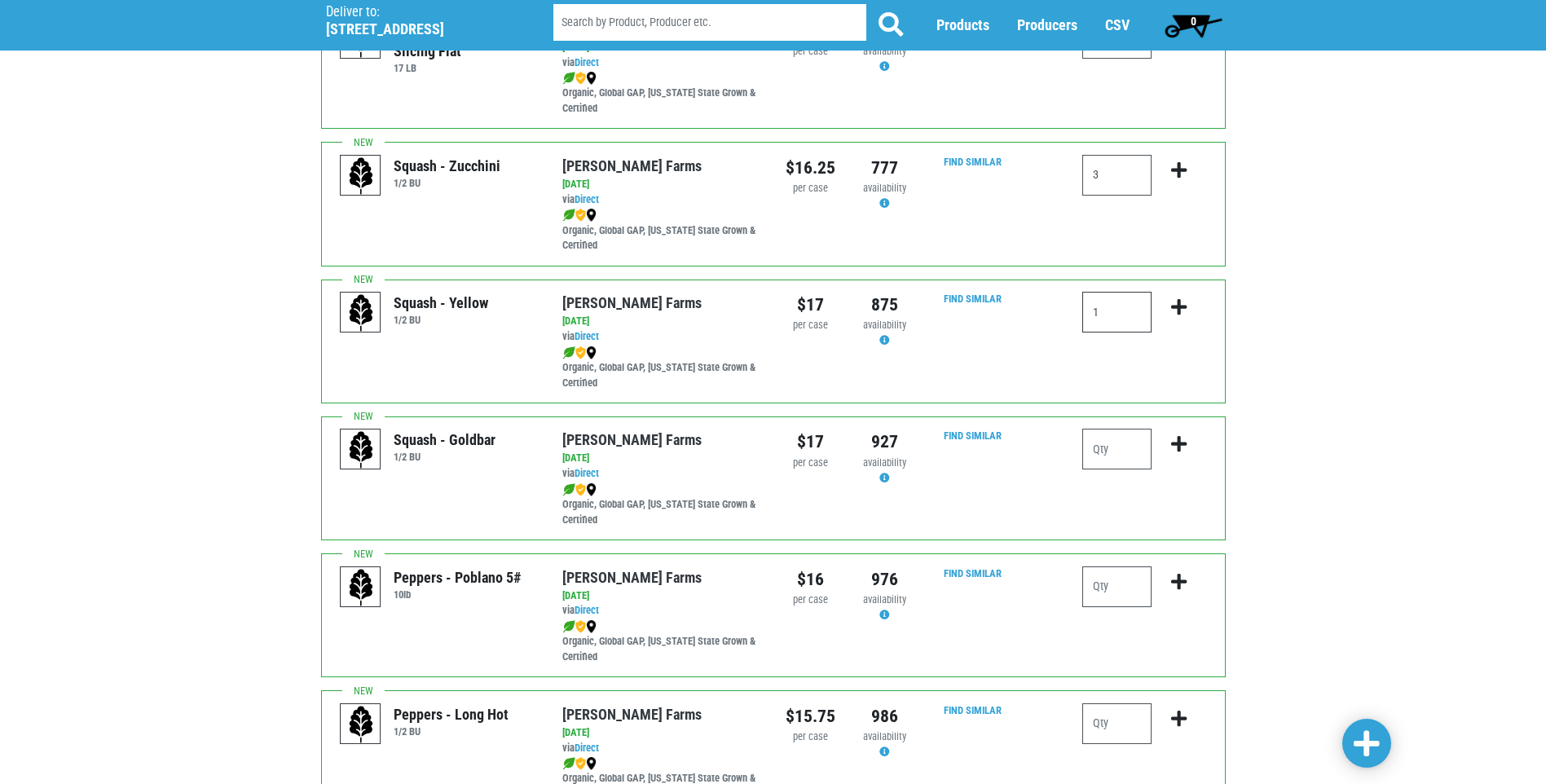
type input "1"
click at [1120, 579] on input "number" at bounding box center [1117, 586] width 70 height 40
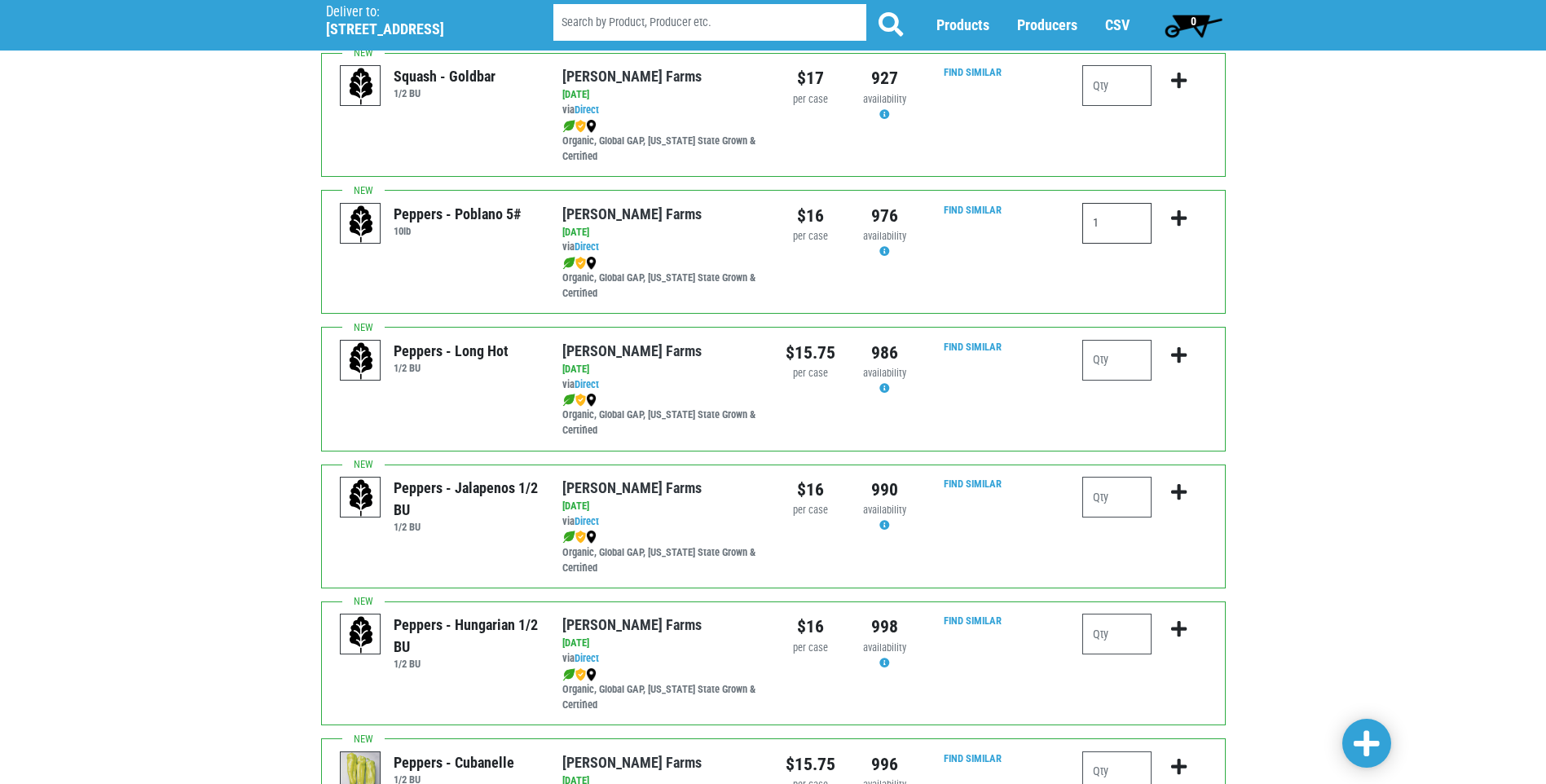
scroll to position [1548, 0]
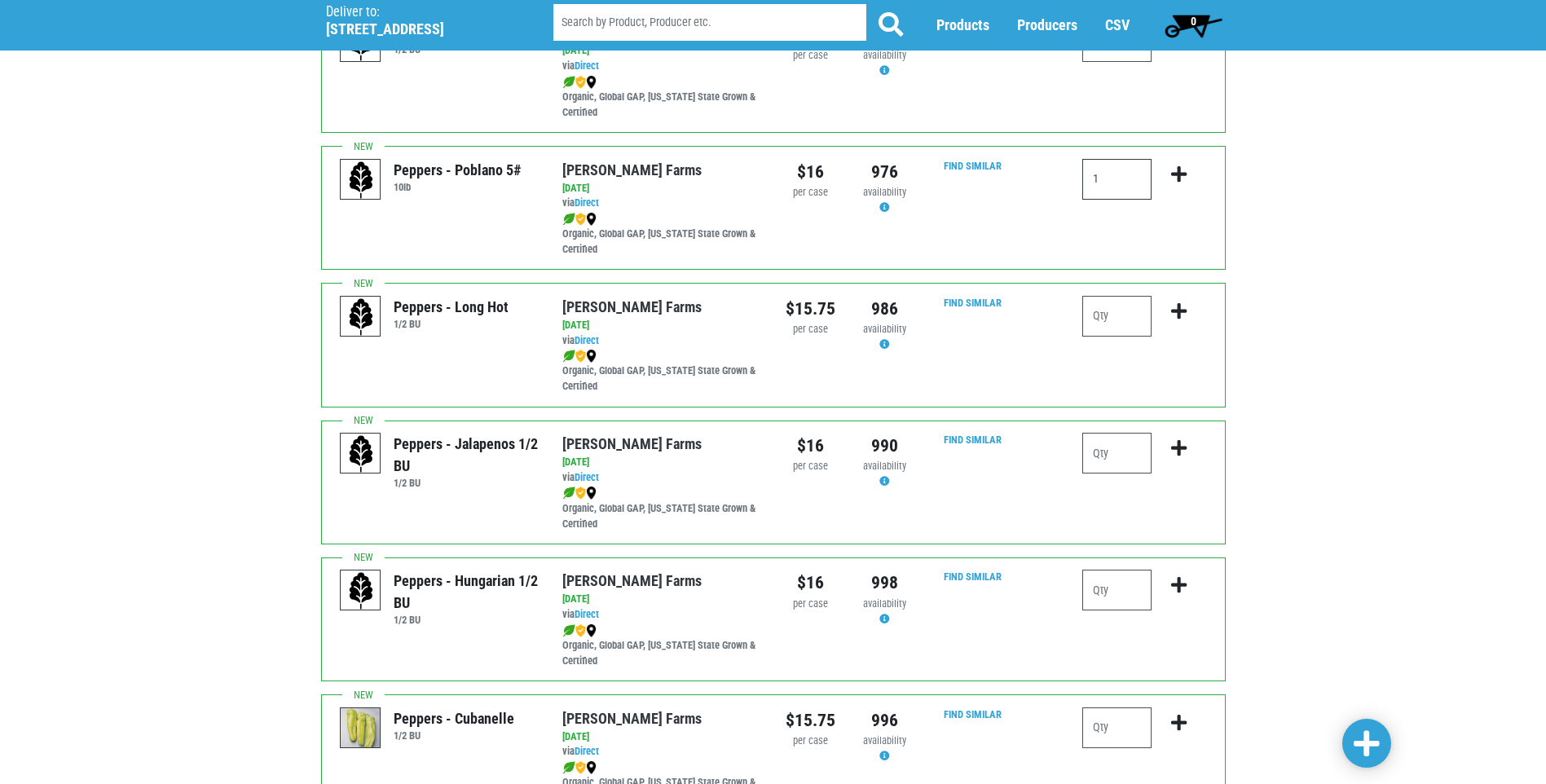
type input "1"
click at [1114, 460] on input "number" at bounding box center [1117, 452] width 70 height 40
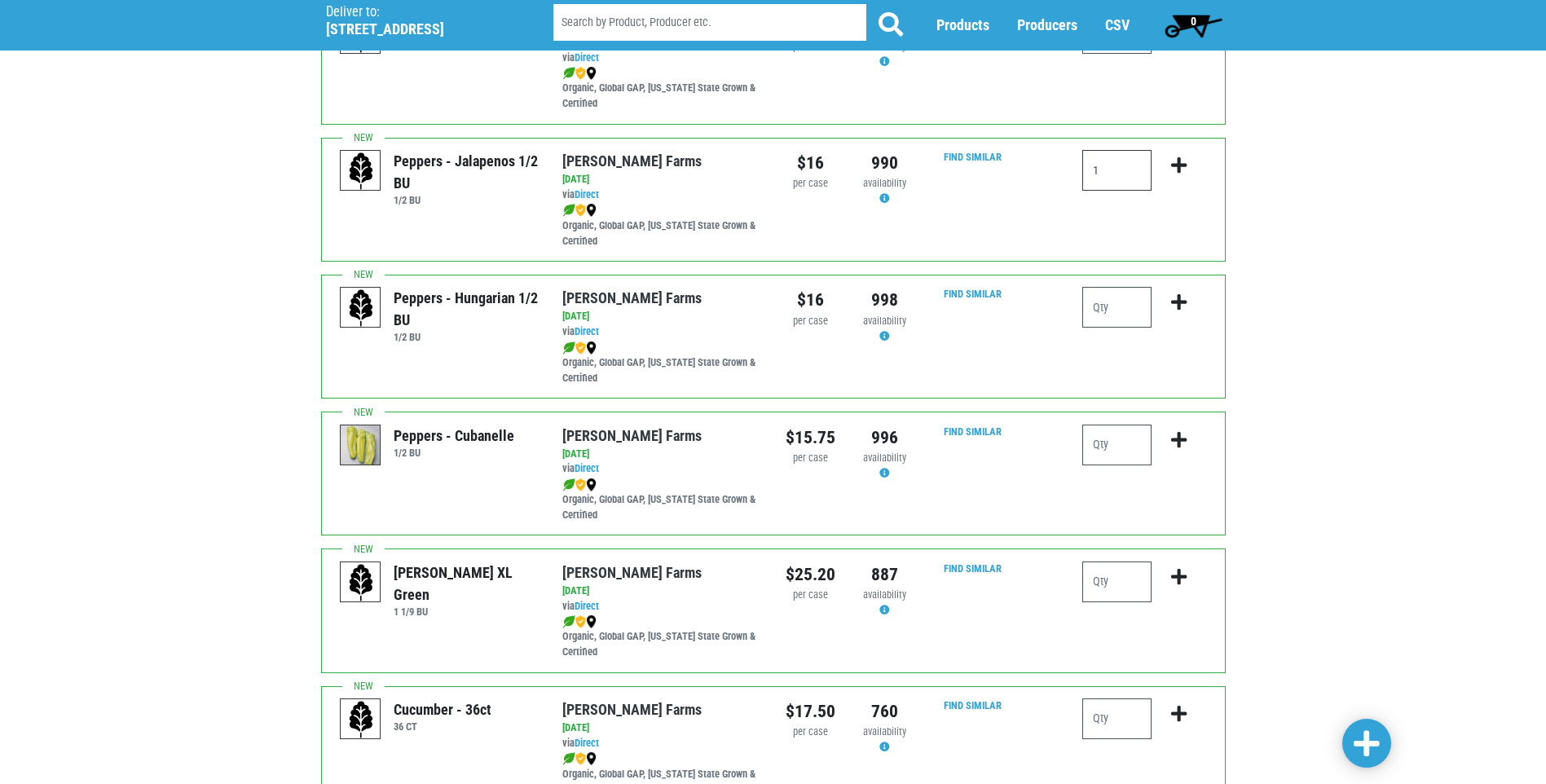
scroll to position [1874, 0]
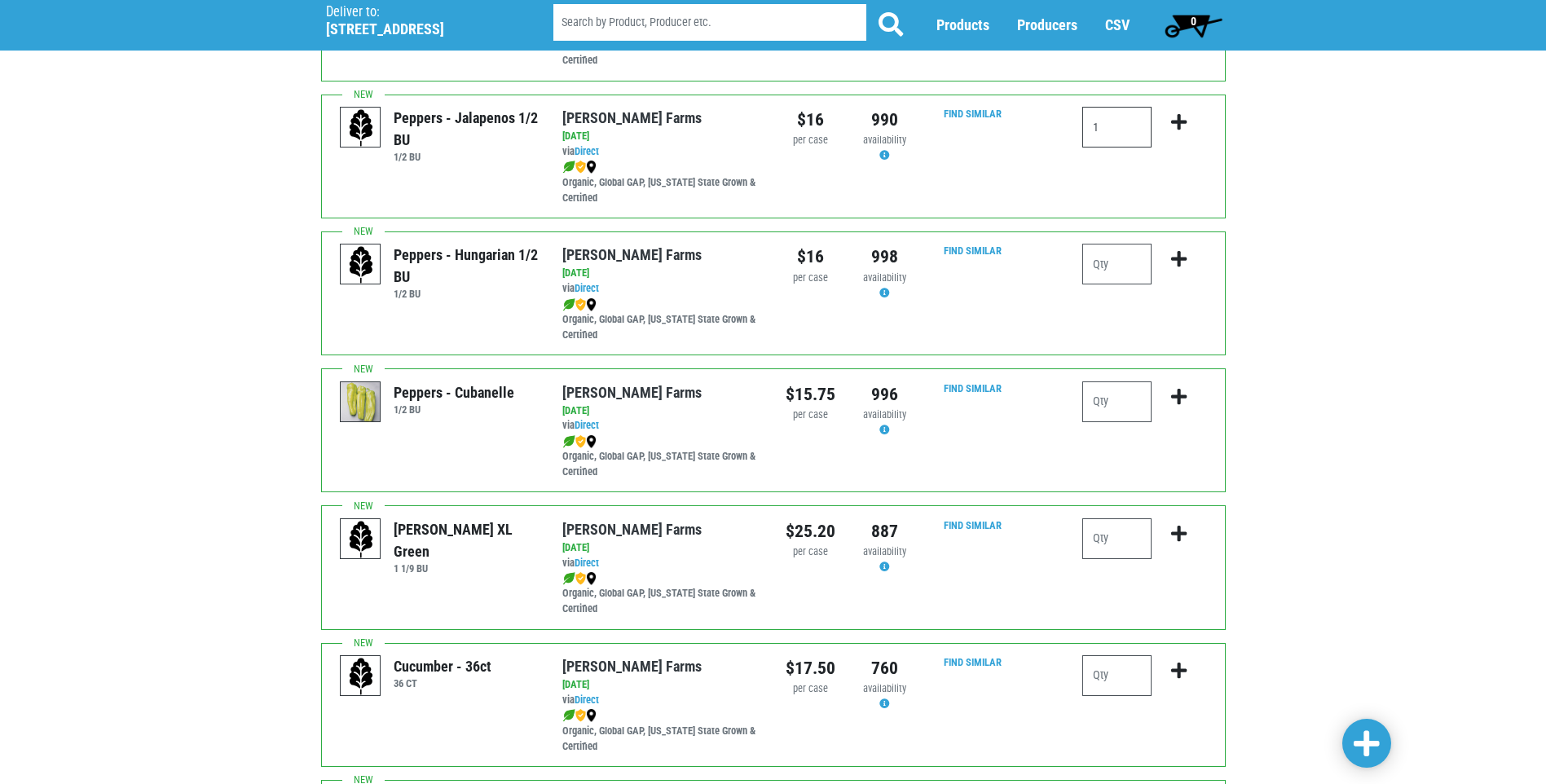
type input "1"
click at [1136, 539] on input "number" at bounding box center [1117, 538] width 70 height 40
type input "3"
click at [1144, 677] on input "number" at bounding box center [1117, 675] width 70 height 40
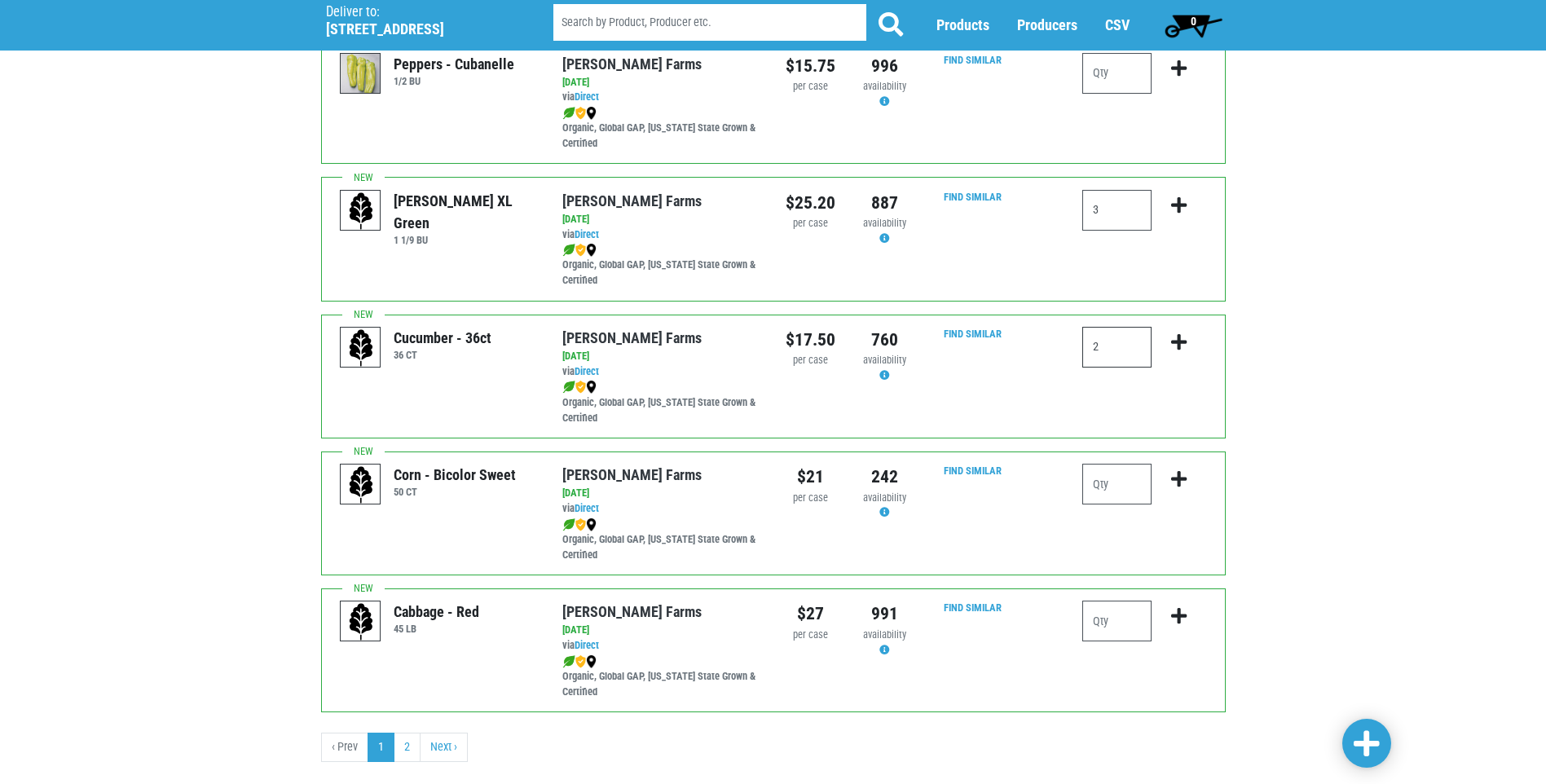
scroll to position [2234, 0]
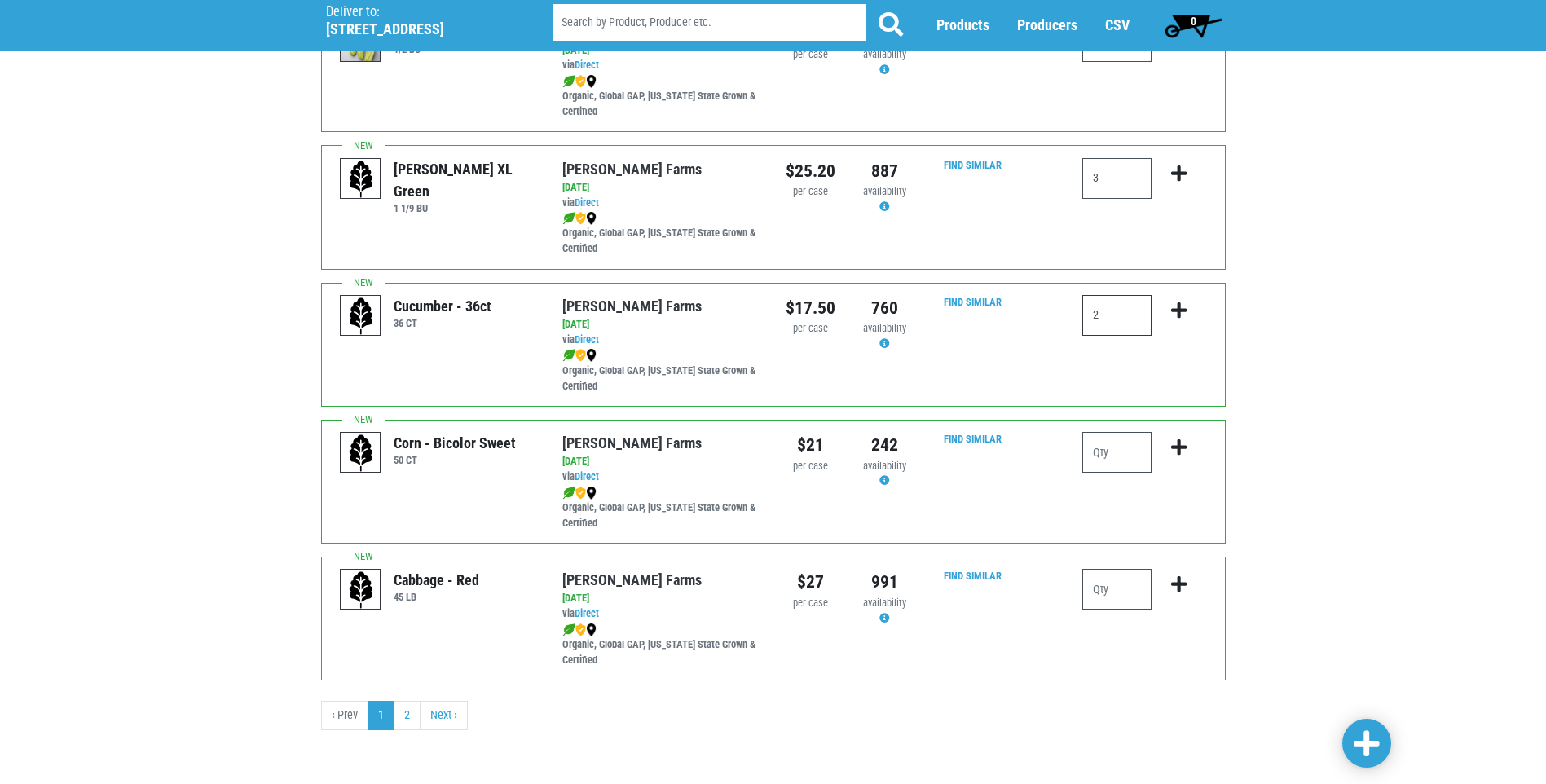
type input "2"
click at [1116, 443] on input "number" at bounding box center [1117, 451] width 70 height 40
type input "12"
click at [1381, 752] on link at bounding box center [1366, 743] width 49 height 49
click at [417, 712] on link "2" at bounding box center [407, 715] width 27 height 29
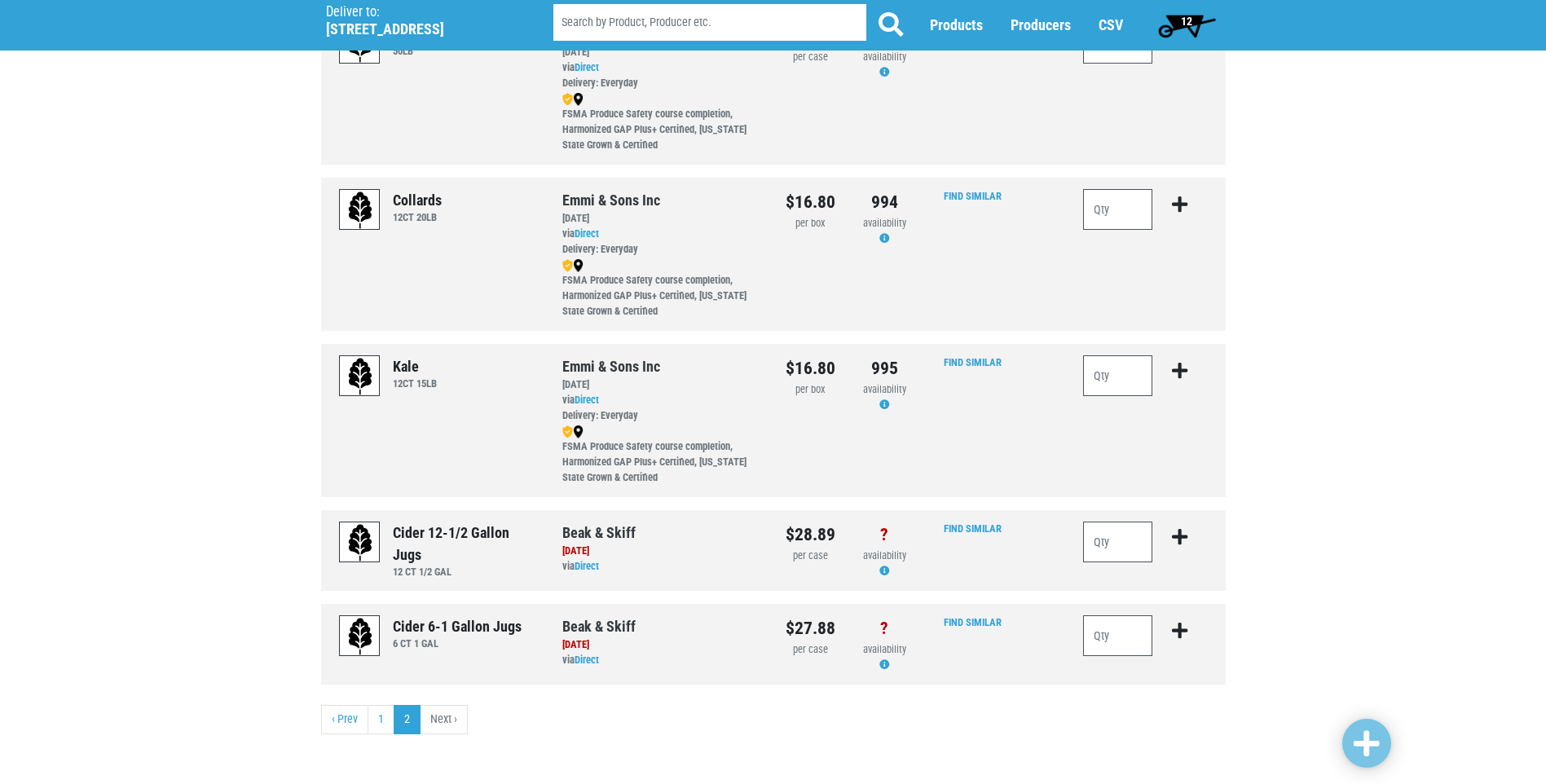
scroll to position [482, 0]
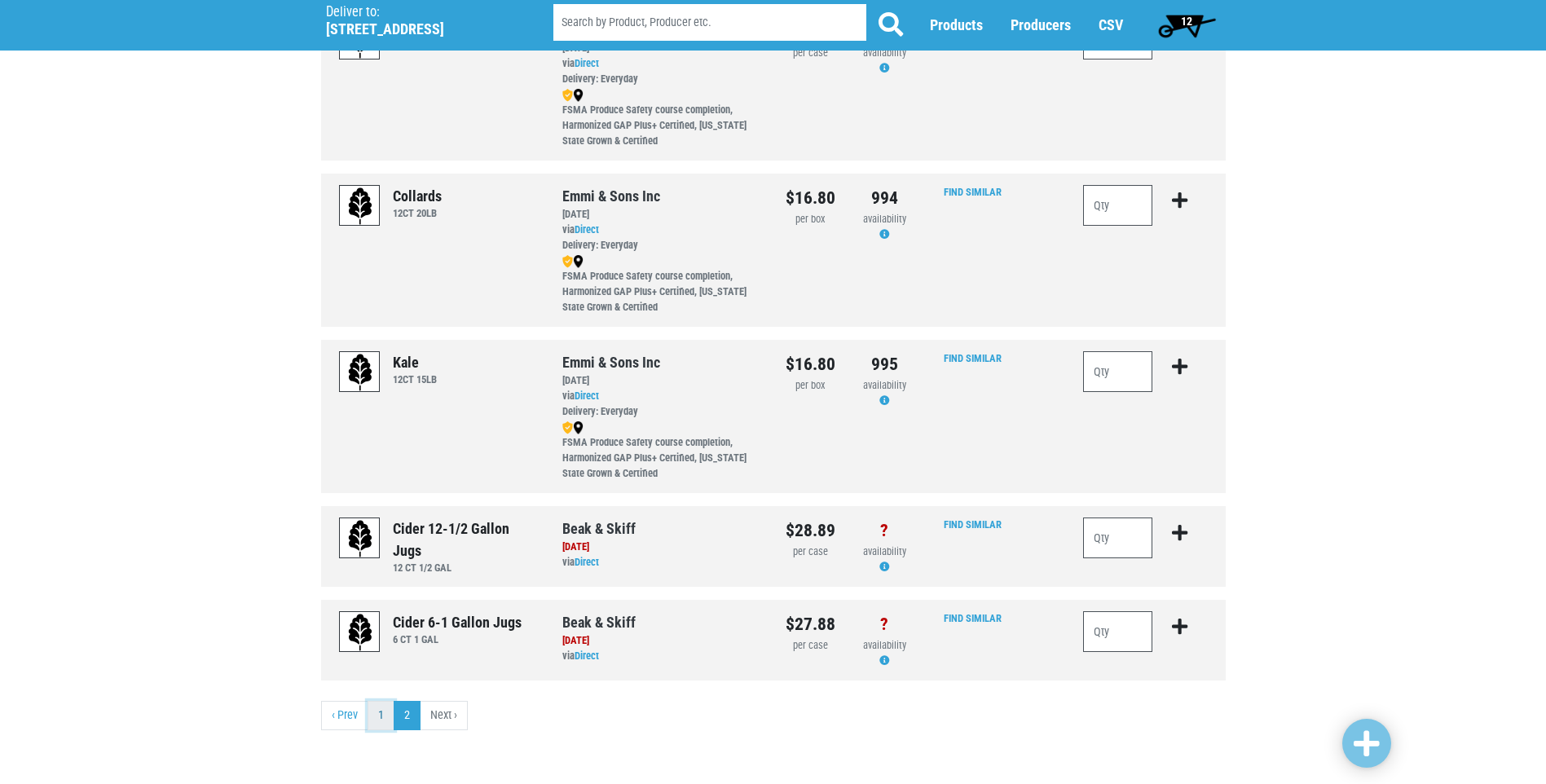
click at [388, 716] on link "1" at bounding box center [381, 715] width 27 height 29
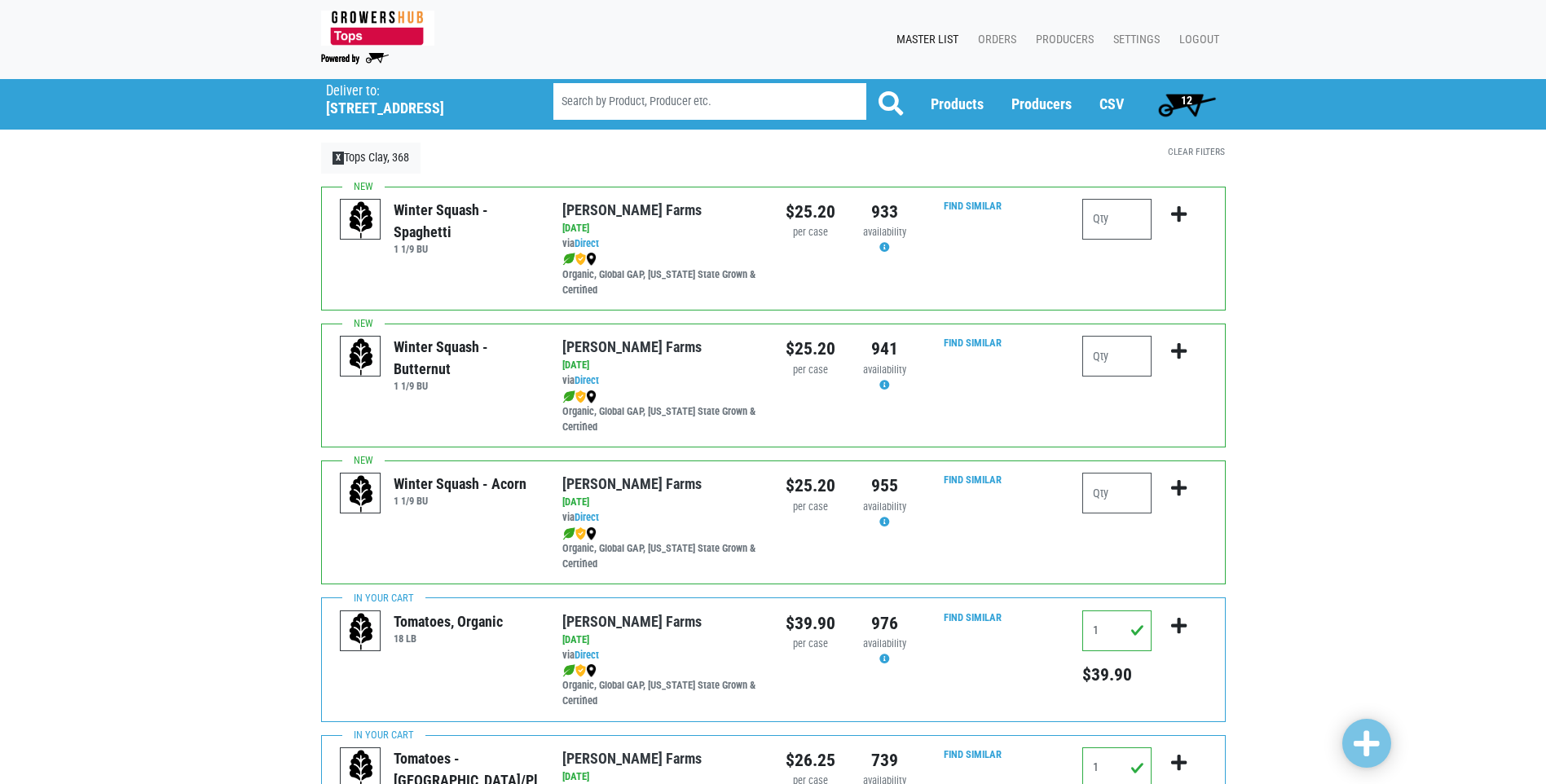
click at [1180, 97] on span "12" at bounding box center [1187, 104] width 72 height 33
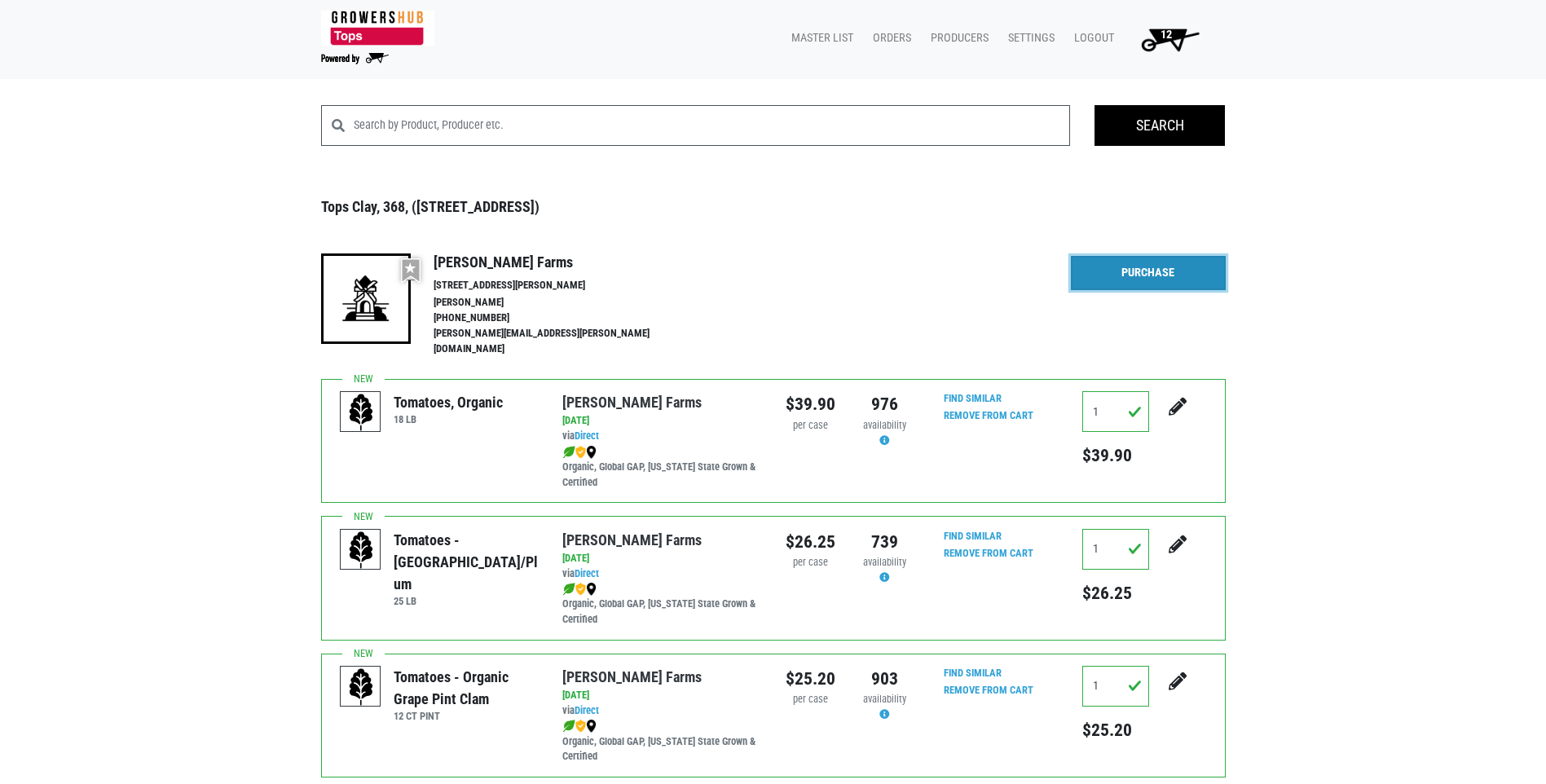
click at [1141, 279] on link "Purchase" at bounding box center [1149, 273] width 155 height 34
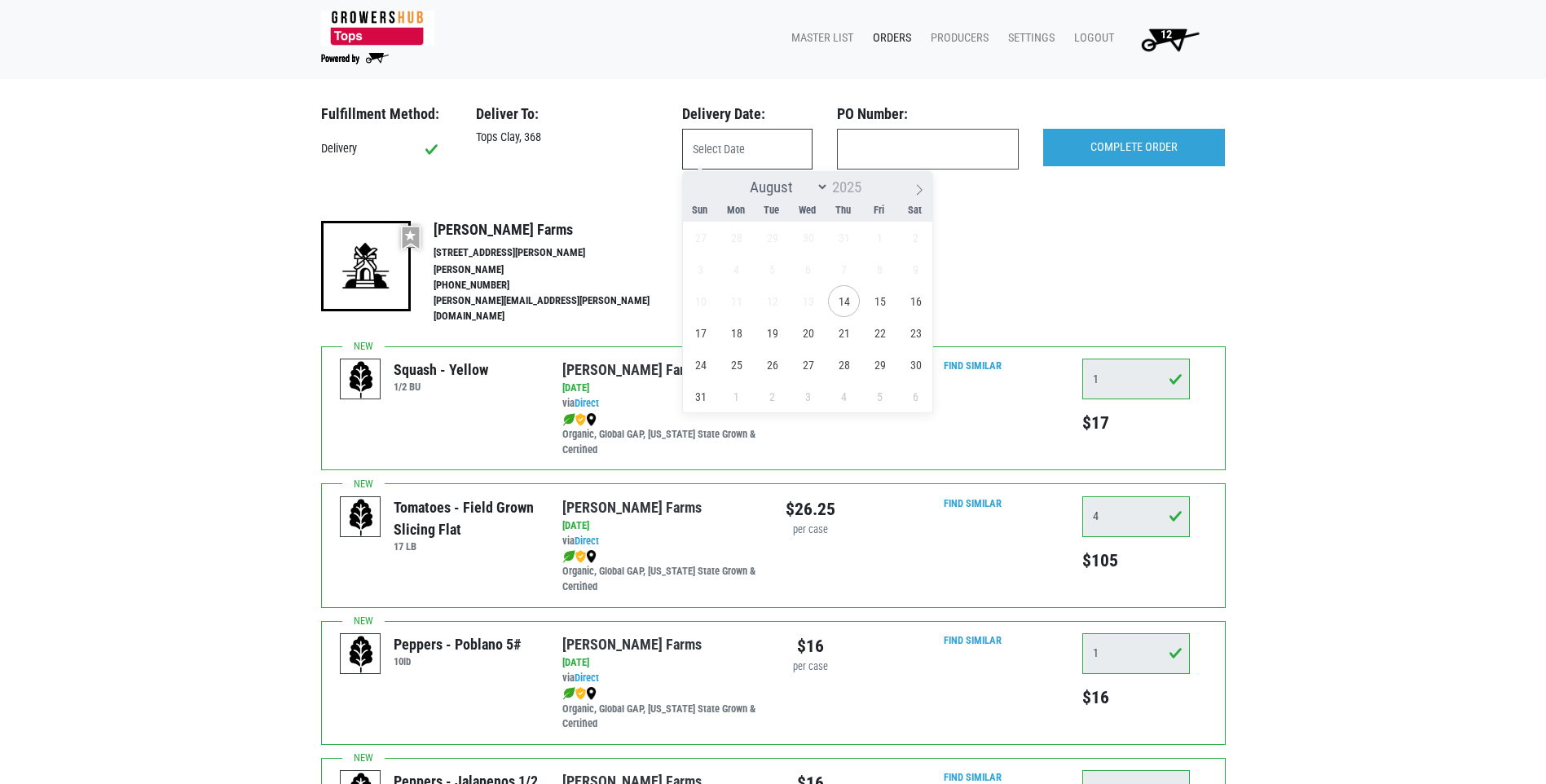
click at [719, 144] on input "text" at bounding box center [747, 149] width 131 height 40
click at [879, 303] on span "15" at bounding box center [880, 301] width 32 height 32
type input "[DATE]"
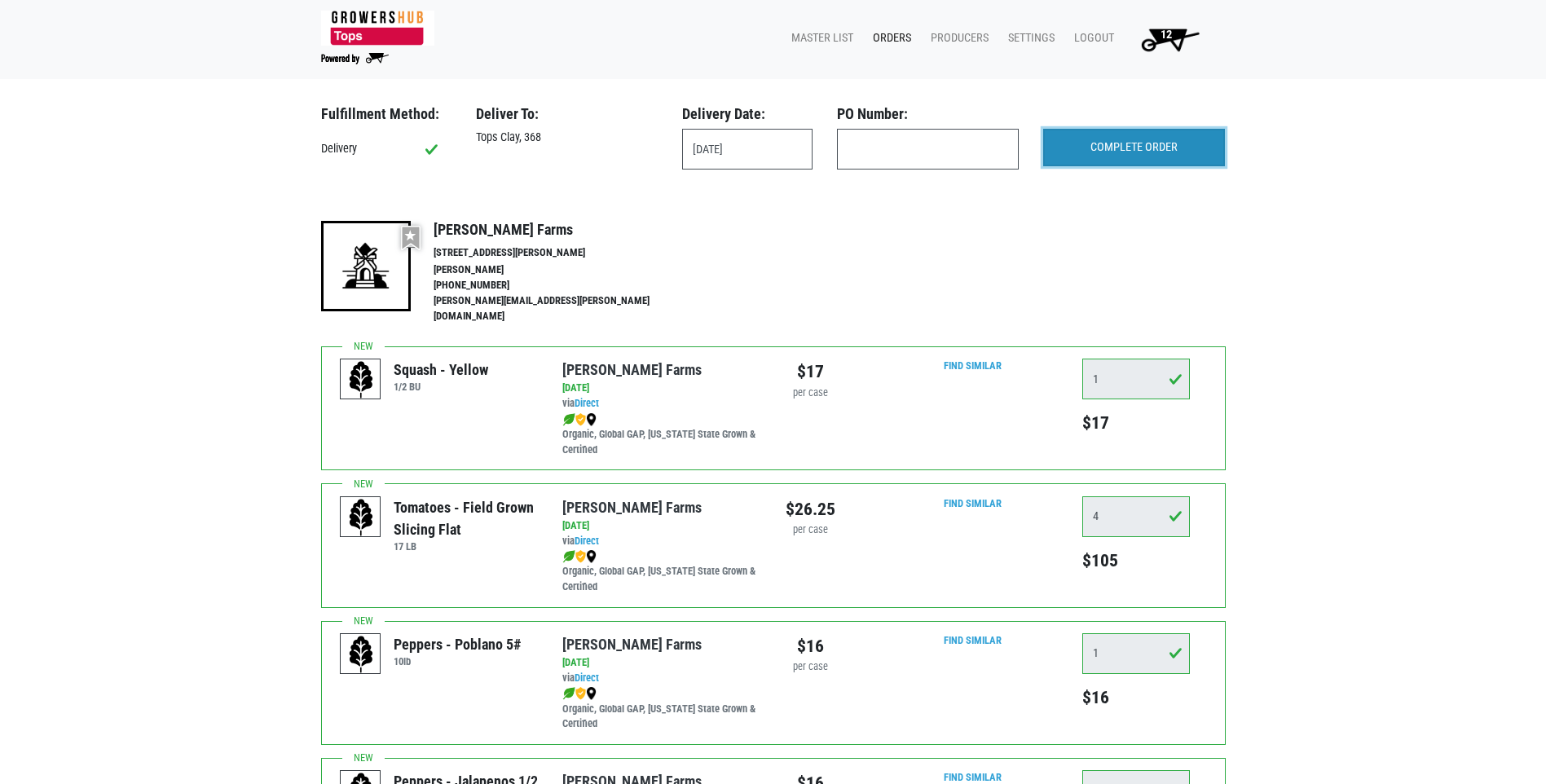
click at [1086, 162] on input "COMPLETE ORDER" at bounding box center [1133, 148] width 181 height 38
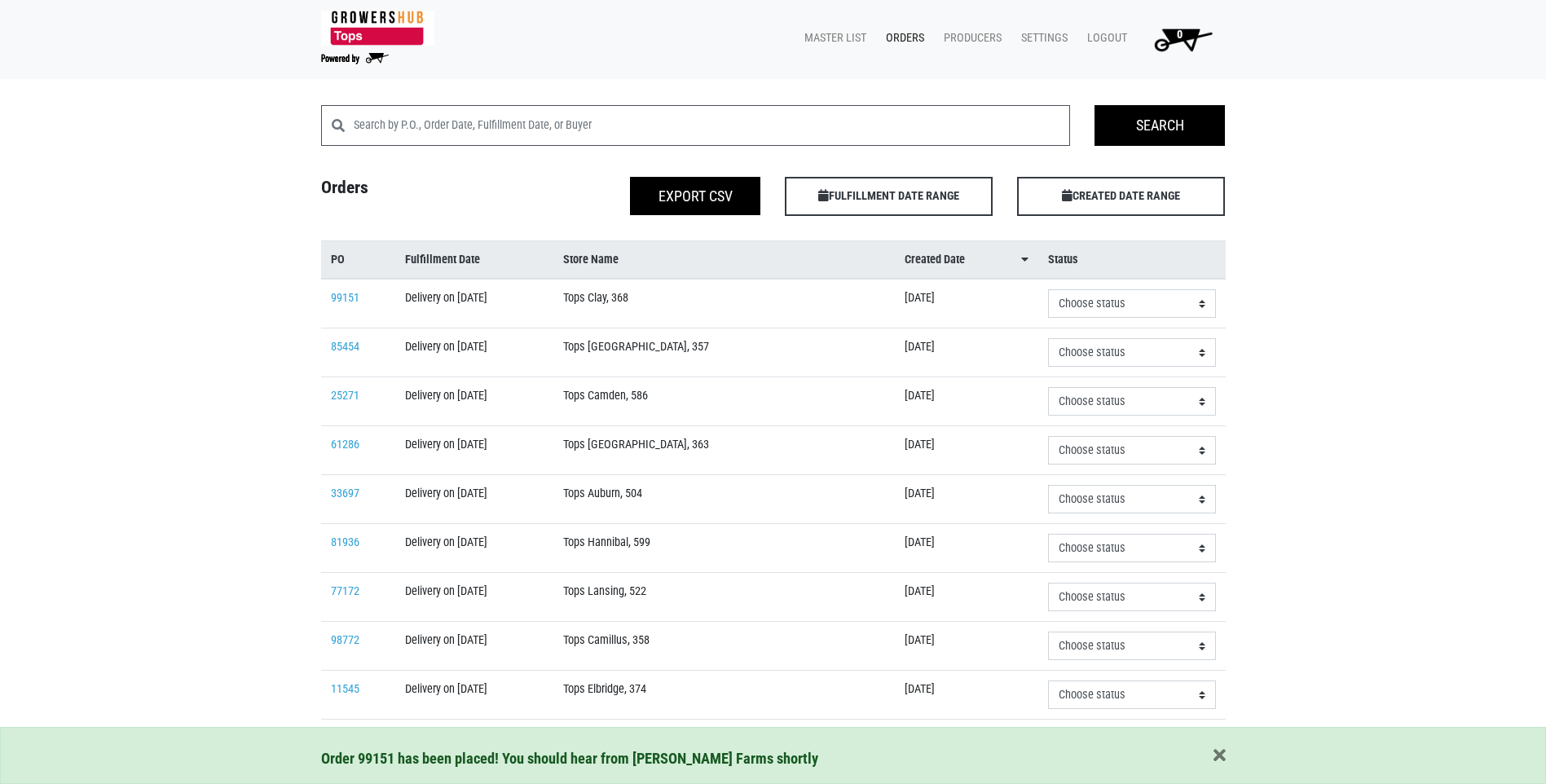
drag, startPoint x: 689, startPoint y: 505, endPoint x: 689, endPoint y: 515, distance: 10.0
click at [689, 515] on td "Tops Auburn, 504" at bounding box center [724, 499] width 341 height 49
